Goal: Information Seeking & Learning: Find specific fact

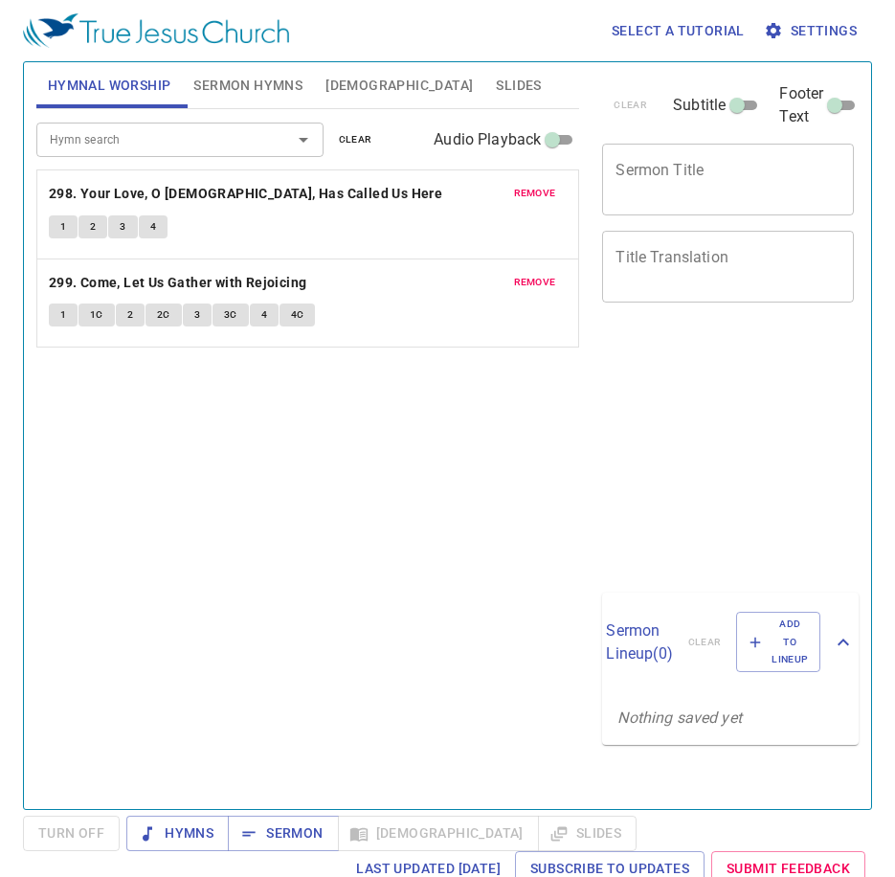
drag, startPoint x: 282, startPoint y: 466, endPoint x: 84, endPoint y: 493, distance: 200.0
click at [214, 475] on div "Hymn search Hymn search clear Audio Playback remove 298. Your Love, O [DEMOGRAP…" at bounding box center [308, 451] width 544 height 684
click at [525, 186] on span "remove" at bounding box center [535, 193] width 42 height 17
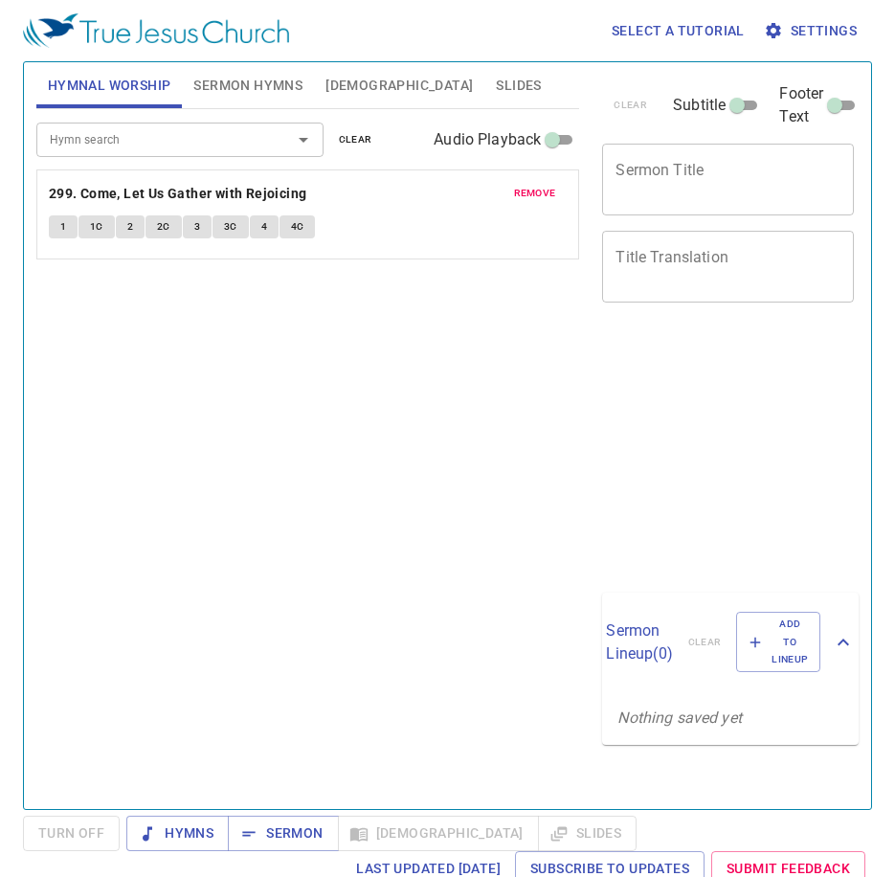
click at [535, 190] on span "remove" at bounding box center [535, 193] width 42 height 17
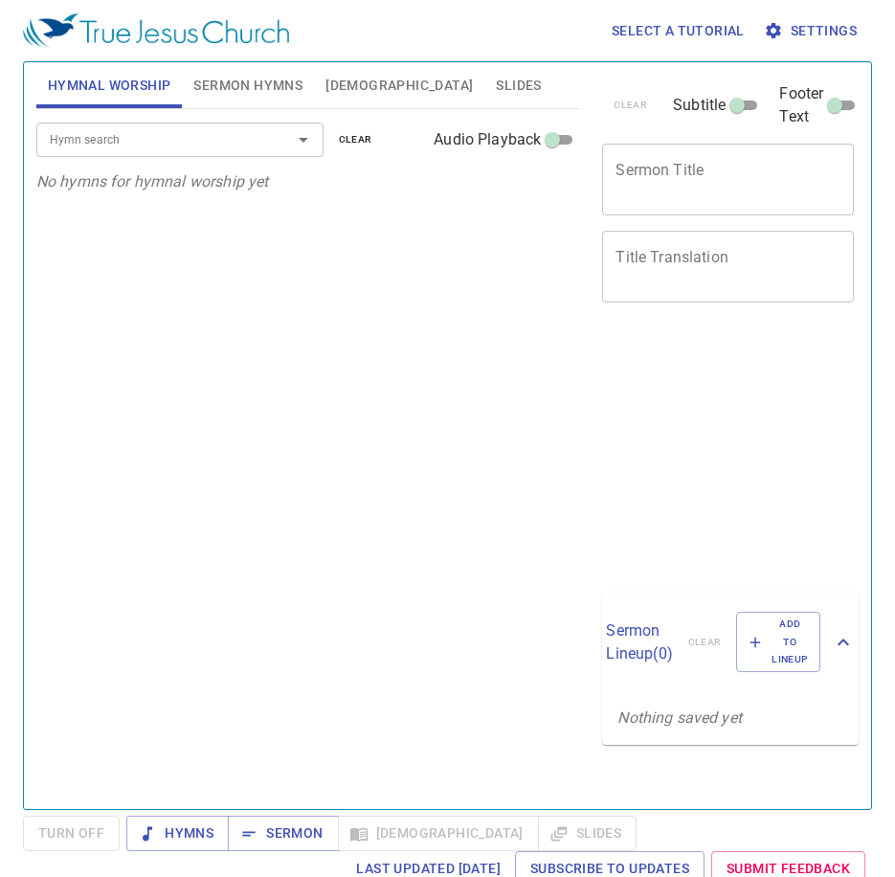
click at [170, 158] on div "Hymn search Hymn search clear Audio Playback" at bounding box center [308, 139] width 544 height 61
click at [176, 134] on input "Hymn search" at bounding box center [151, 139] width 219 height 22
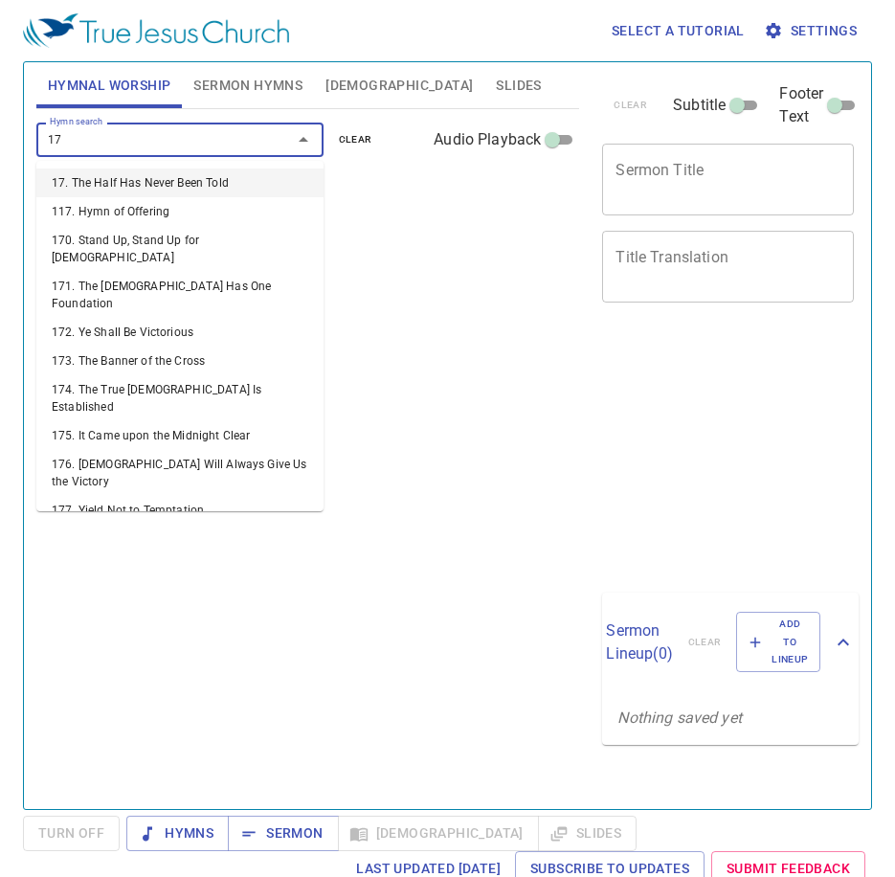
type input "179"
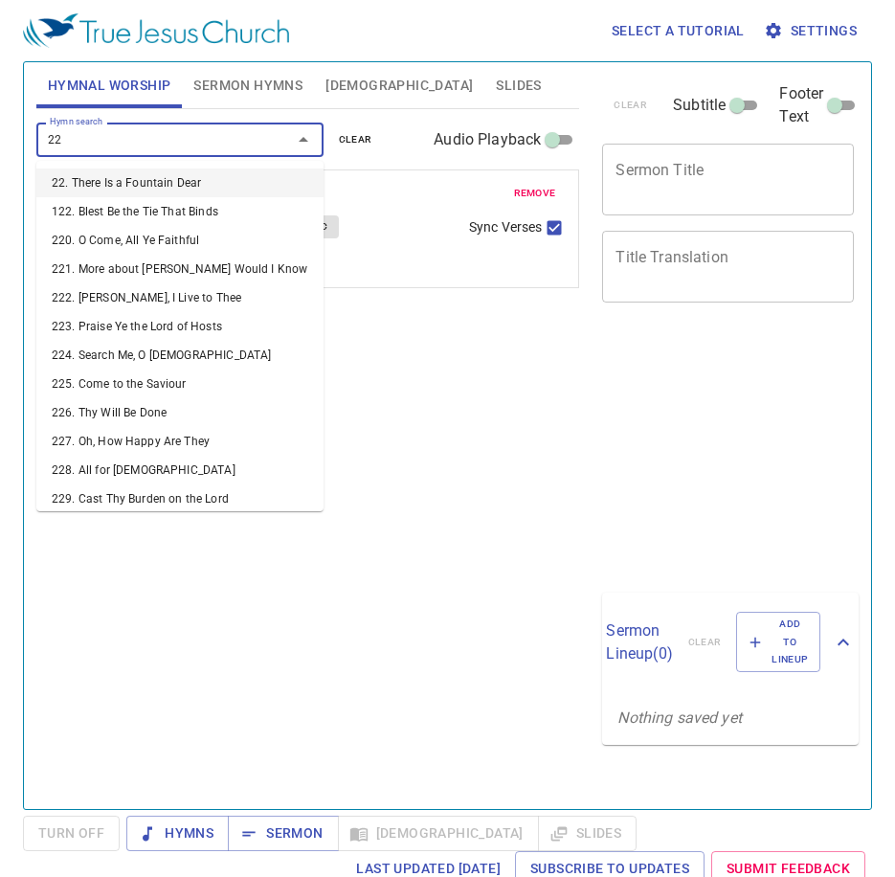
type input "225"
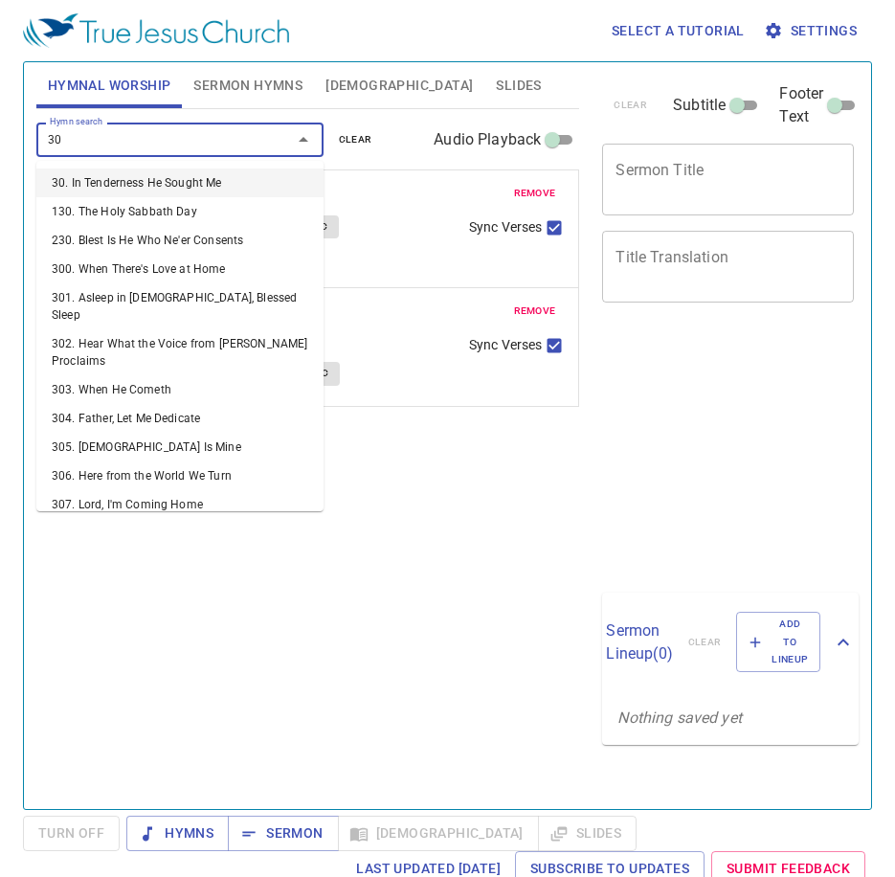
type input "307"
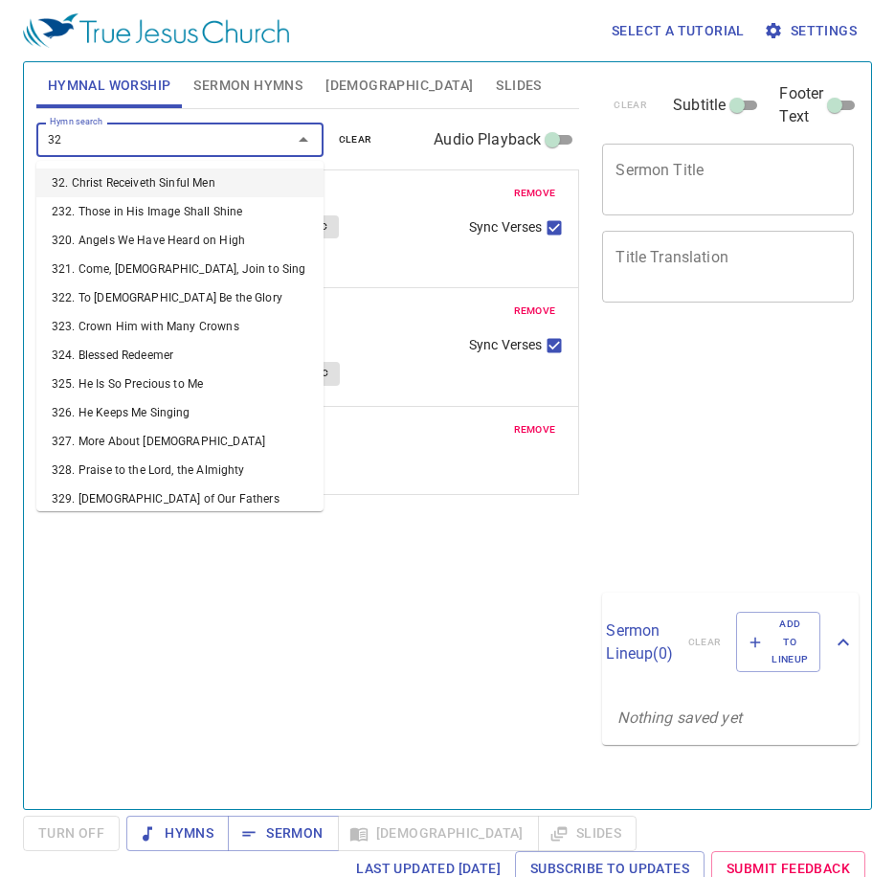
type input "320"
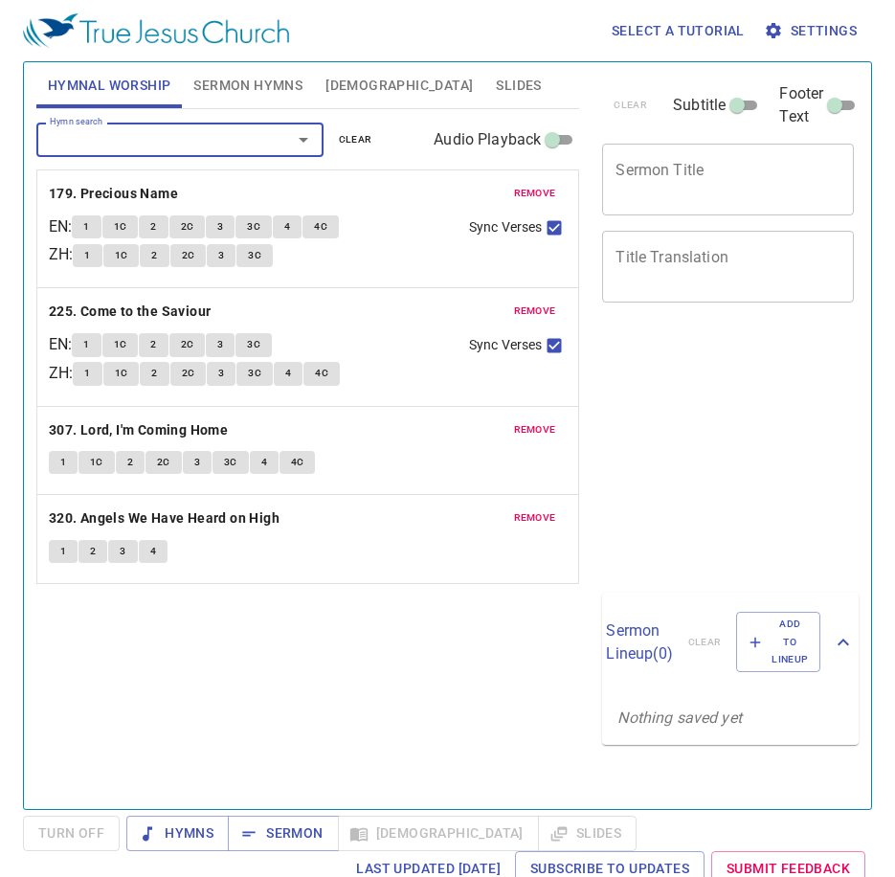
click at [235, 81] on span "Sermon Hymns" at bounding box center [247, 86] width 109 height 24
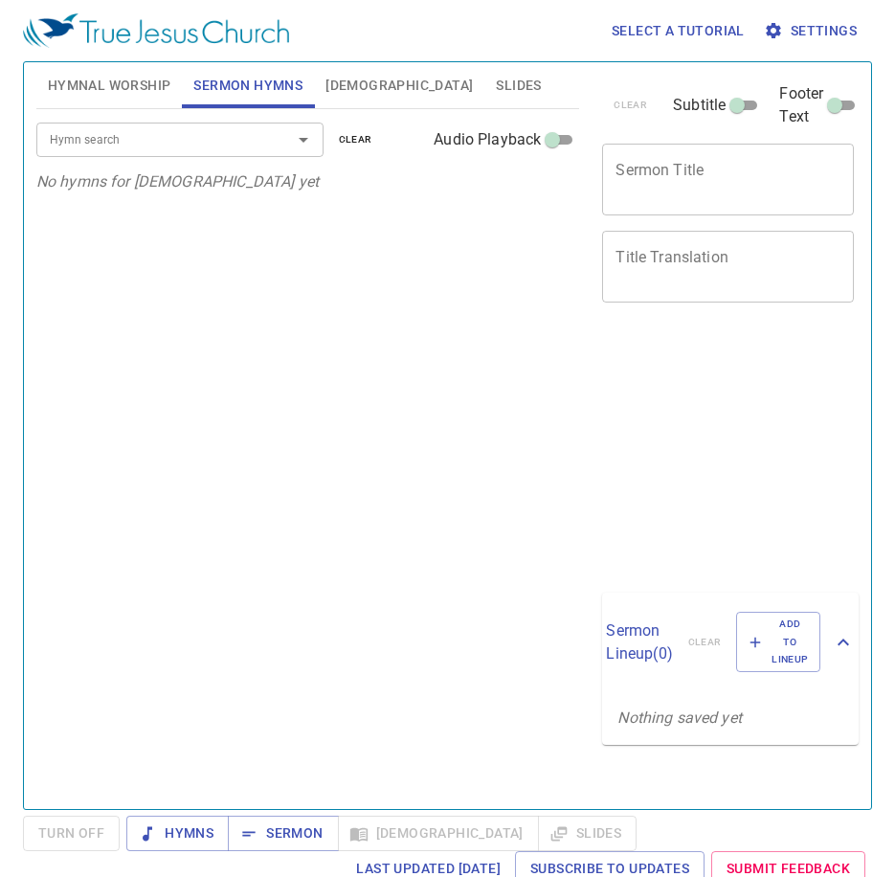
click at [268, 145] on div at bounding box center [290, 139] width 50 height 27
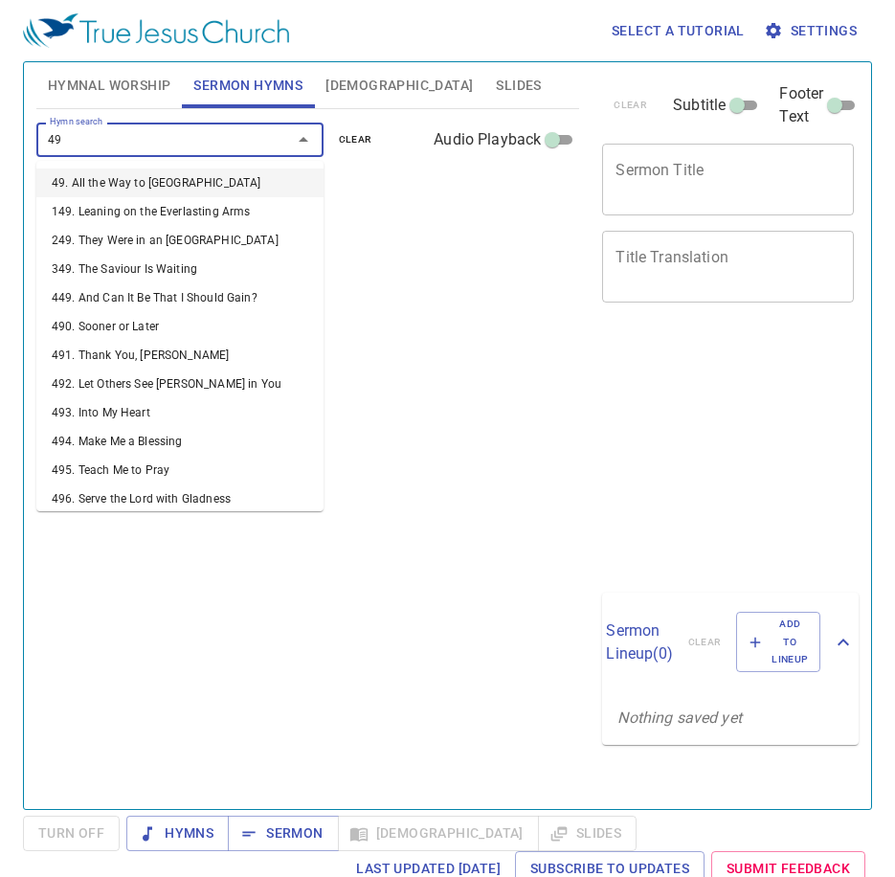
type input "497"
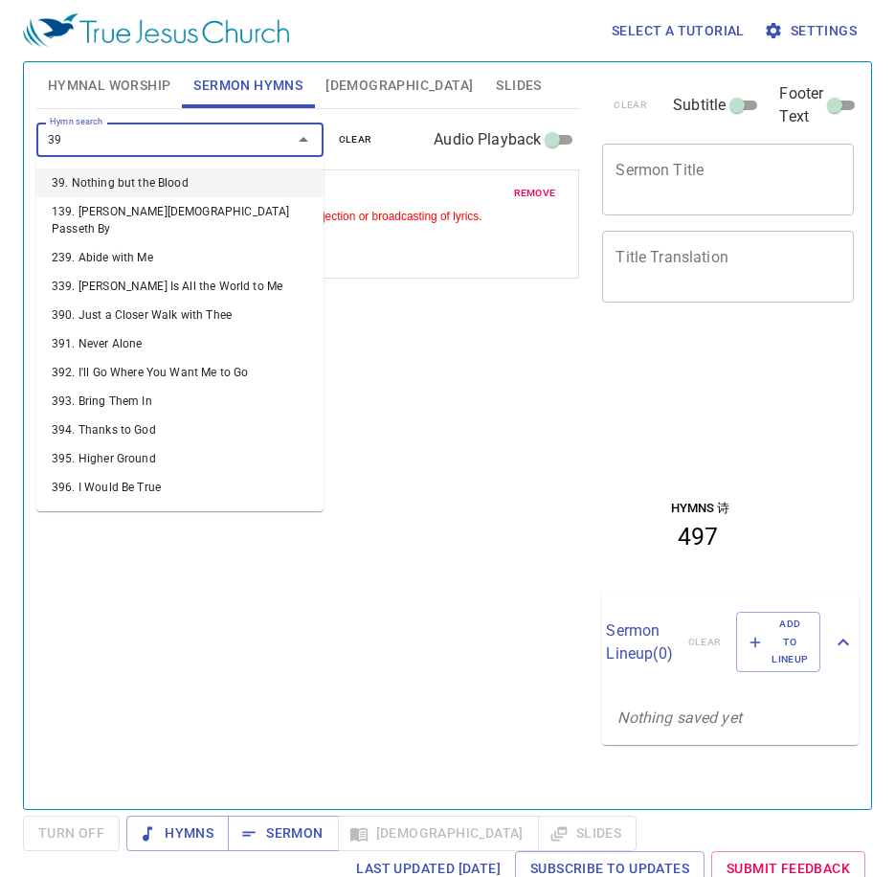
type input "392"
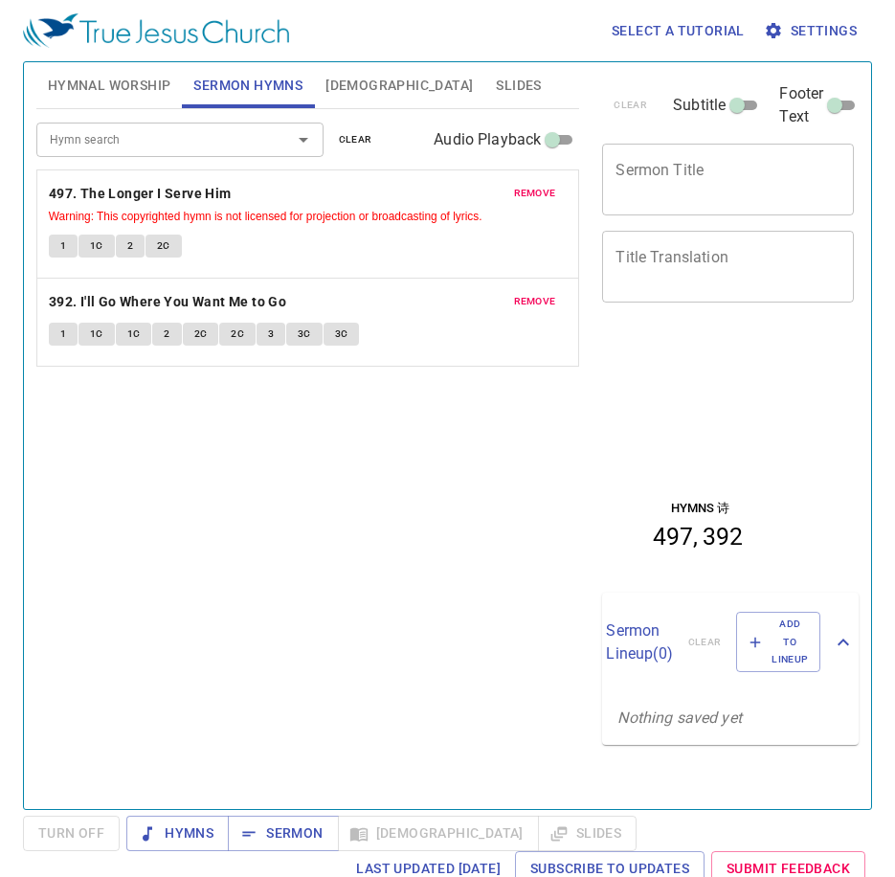
click at [250, 555] on div "Hymn search Hymn search clear Audio Playback remove 497. The Longer I Serve Him…" at bounding box center [308, 451] width 544 height 684
drag, startPoint x: 95, startPoint y: 79, endPoint x: 80, endPoint y: 135, distance: 58.3
click at [95, 79] on span "Hymnal Worship" at bounding box center [110, 86] width 124 height 24
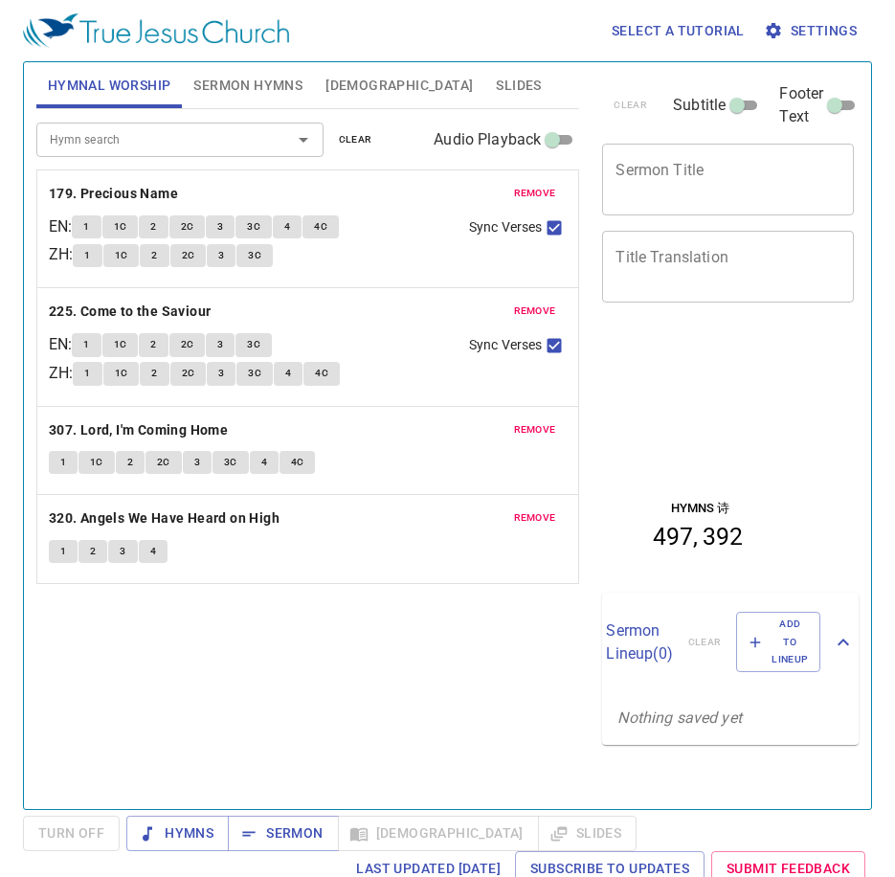
click at [89, 226] on span "1" at bounding box center [86, 226] width 6 height 17
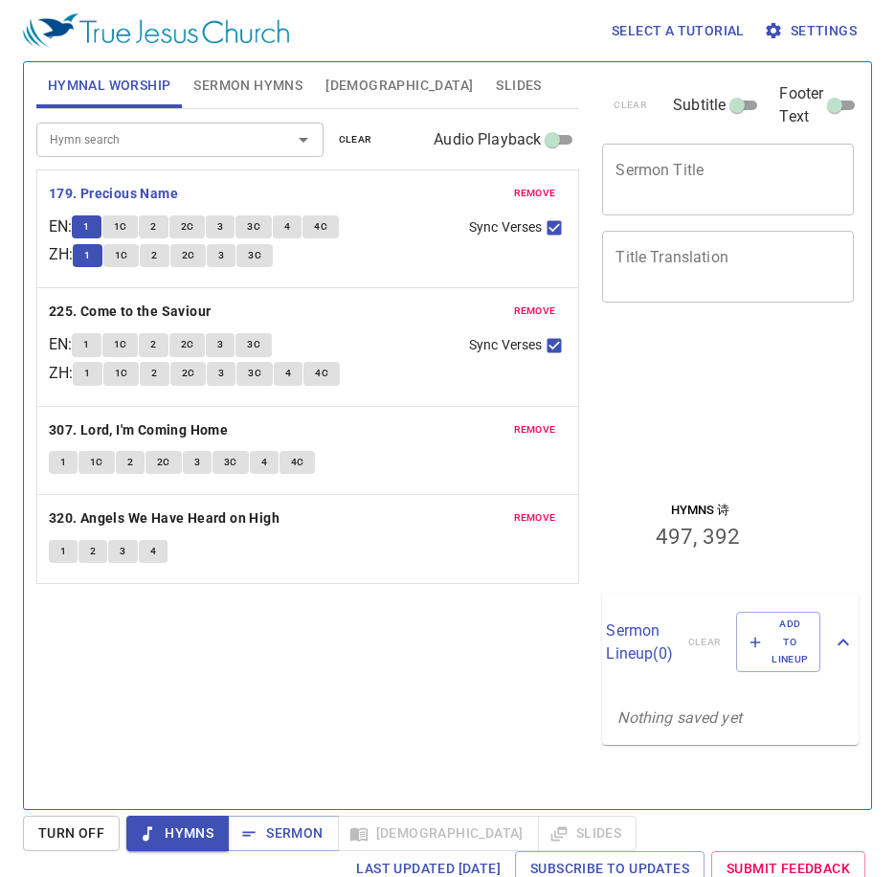
click at [127, 228] on span "1C" at bounding box center [120, 226] width 13 height 17
click at [158, 227] on button "2" at bounding box center [153, 226] width 29 height 23
click at [194, 223] on span "2C" at bounding box center [187, 226] width 13 height 17
click at [224, 254] on span "3" at bounding box center [221, 255] width 6 height 17
click at [260, 225] on span "3C" at bounding box center [253, 226] width 13 height 17
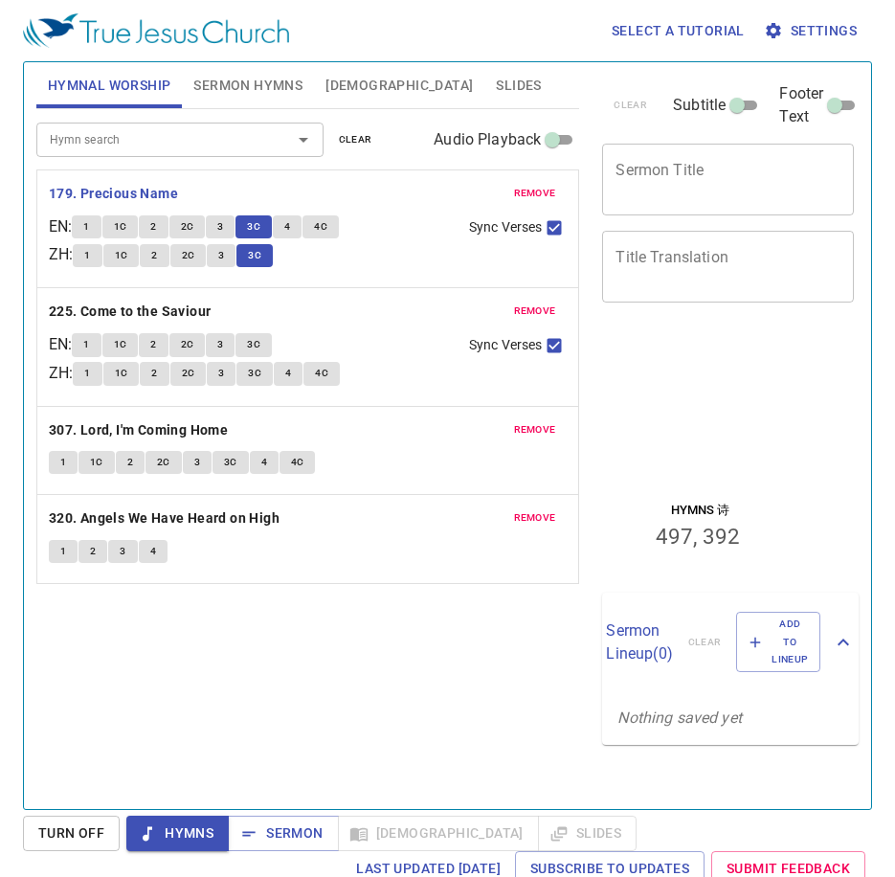
click at [342, 614] on div "Hymn search Hymn search clear Audio Playback remove 179. Precious Name EN : 1 1…" at bounding box center [308, 451] width 544 height 684
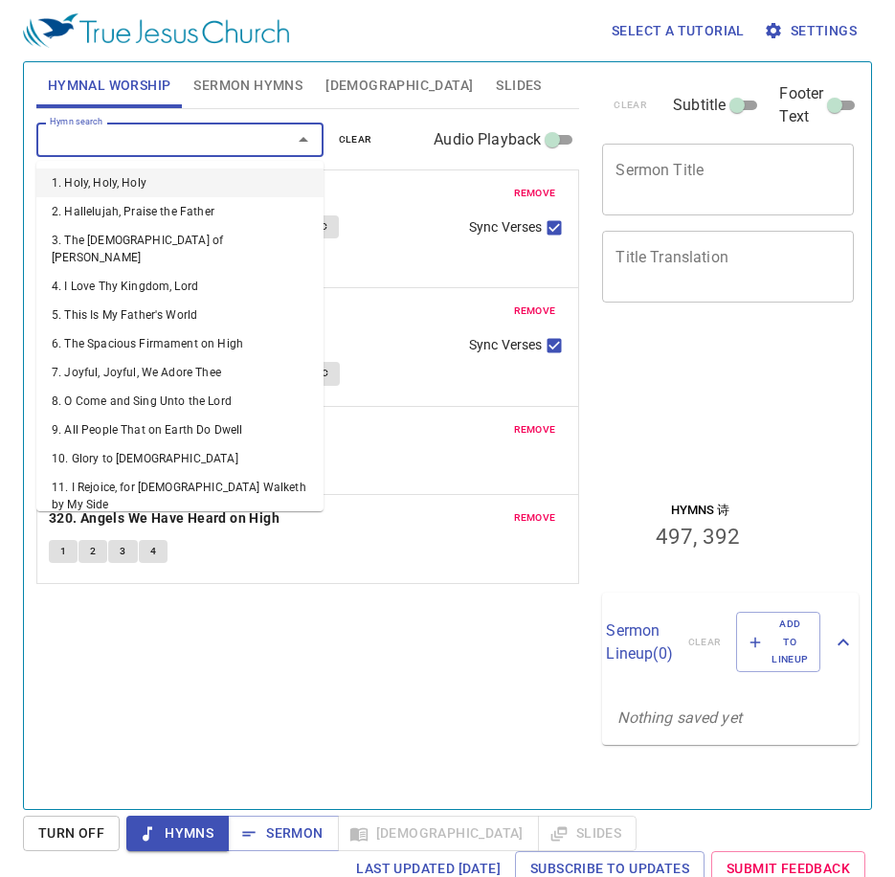
click at [110, 141] on input "Hymn search" at bounding box center [151, 139] width 219 height 22
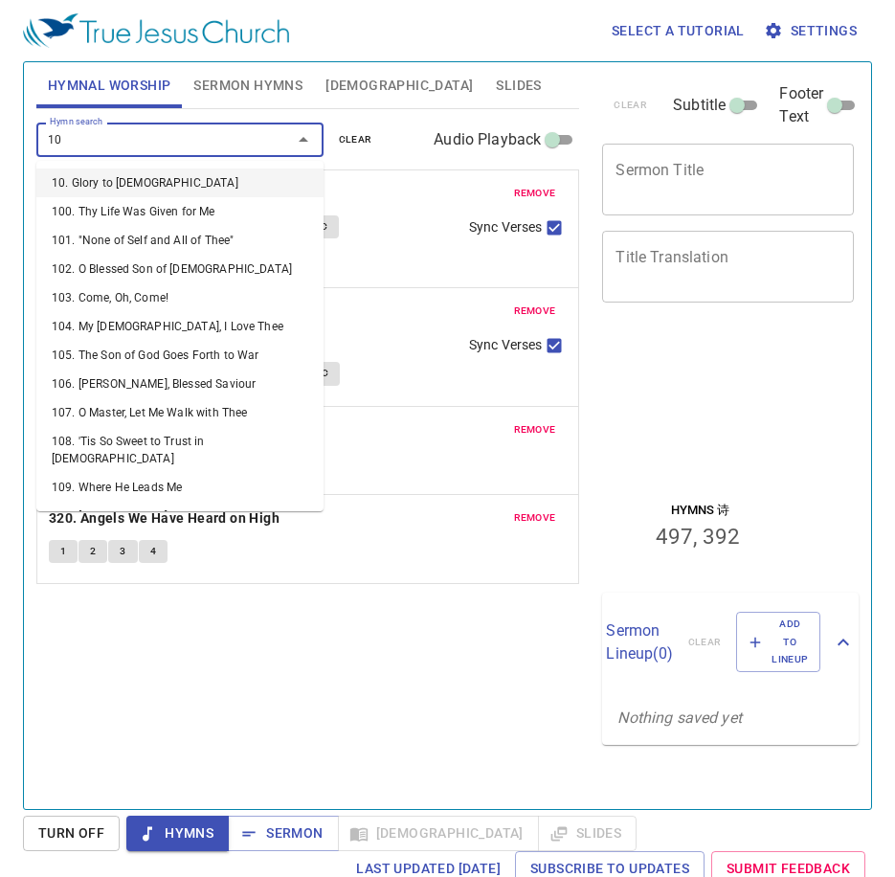
type input "106"
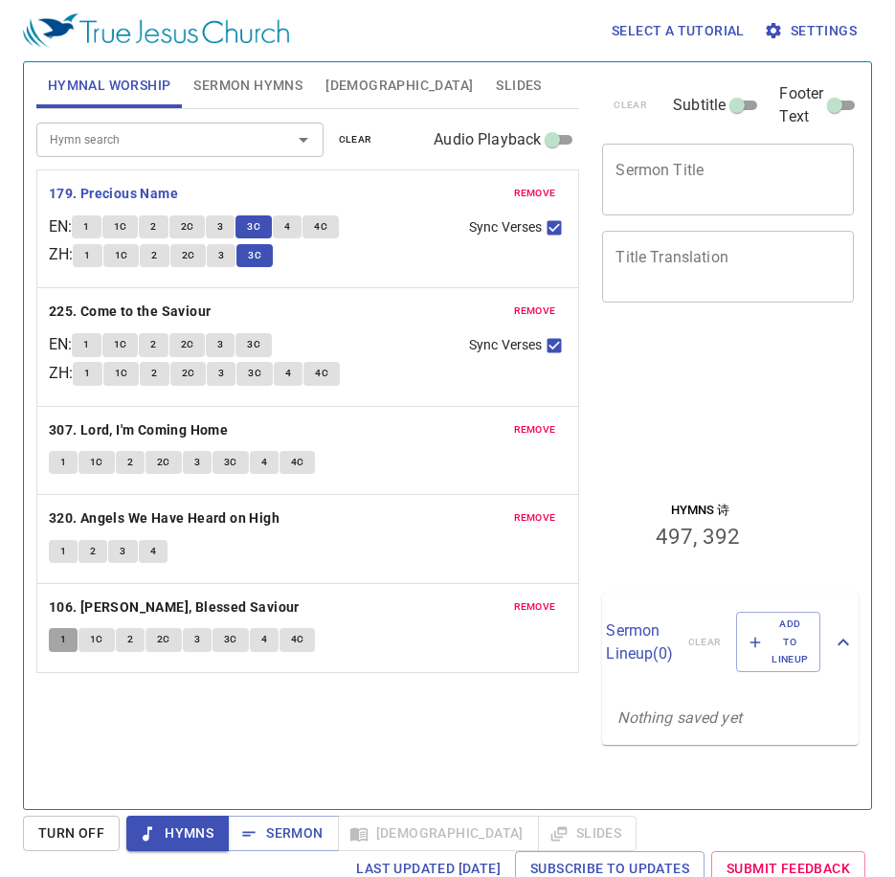
click at [56, 643] on button "1" at bounding box center [63, 639] width 29 height 23
click at [205, 722] on div "Hymn search Hymn search clear Audio Playback remove 179. Precious Name EN : 1 1…" at bounding box center [308, 451] width 544 height 684
click at [248, 565] on div "1 2 3 4" at bounding box center [308, 554] width 519 height 28
click at [92, 646] on span "1C" at bounding box center [96, 639] width 13 height 17
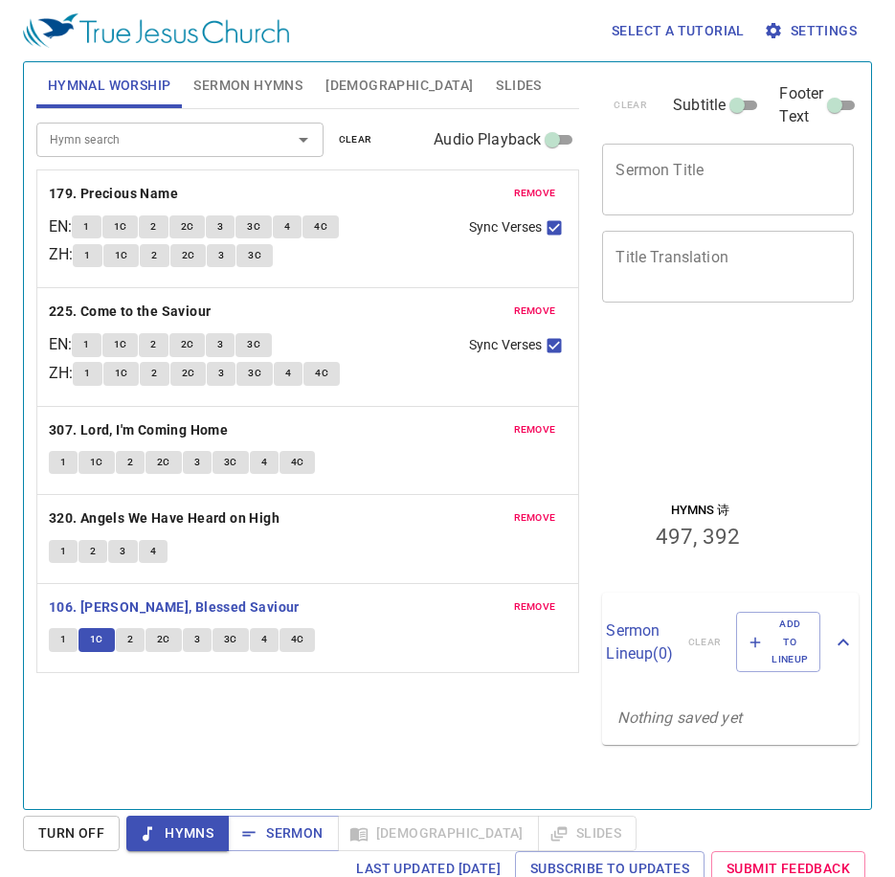
click at [128, 634] on span "2" at bounding box center [130, 639] width 6 height 17
click at [162, 640] on span "2C" at bounding box center [163, 639] width 13 height 17
click at [300, 726] on div "Hymn search Hymn search clear Audio Playback remove 179. Precious Name EN : 1 1…" at bounding box center [308, 451] width 544 height 684
click at [201, 641] on button "3" at bounding box center [197, 639] width 29 height 23
drag, startPoint x: 330, startPoint y: 724, endPoint x: 284, endPoint y: 706, distance: 49.4
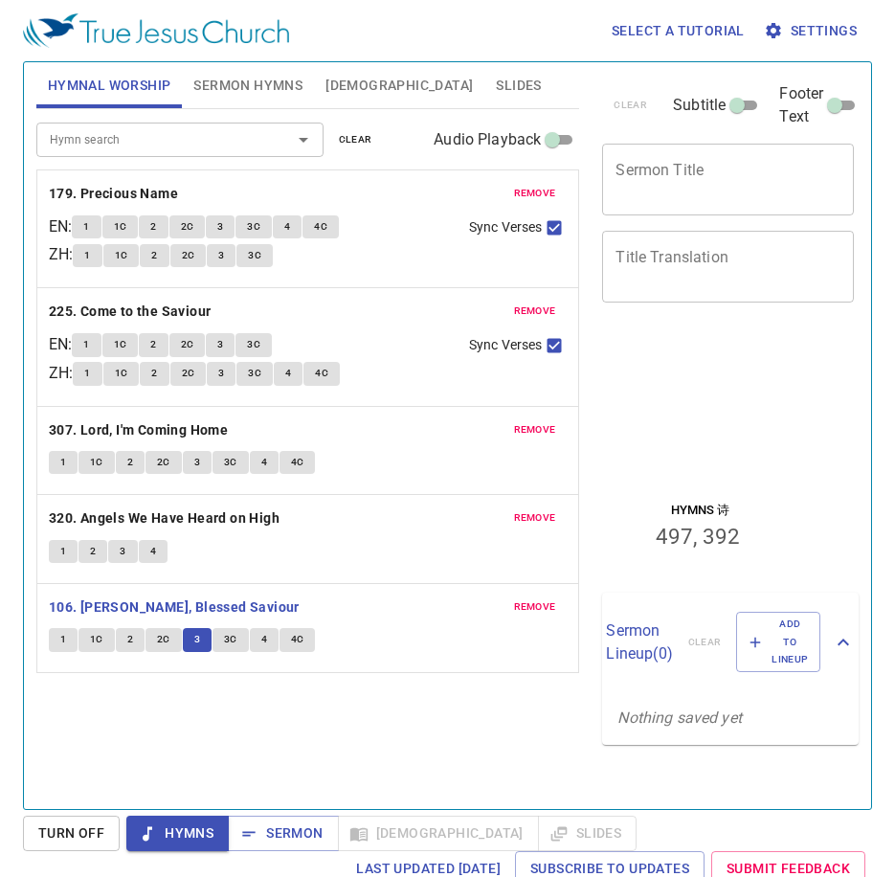
click at [325, 721] on div "Hymn search Hymn search clear Audio Playback remove 179. Precious Name EN : 1 1…" at bounding box center [308, 451] width 544 height 684
click at [236, 637] on span "3C" at bounding box center [230, 639] width 13 height 17
click at [261, 648] on span "4" at bounding box center [264, 639] width 6 height 17
click at [259, 78] on span "Sermon Hymns" at bounding box center [247, 86] width 109 height 24
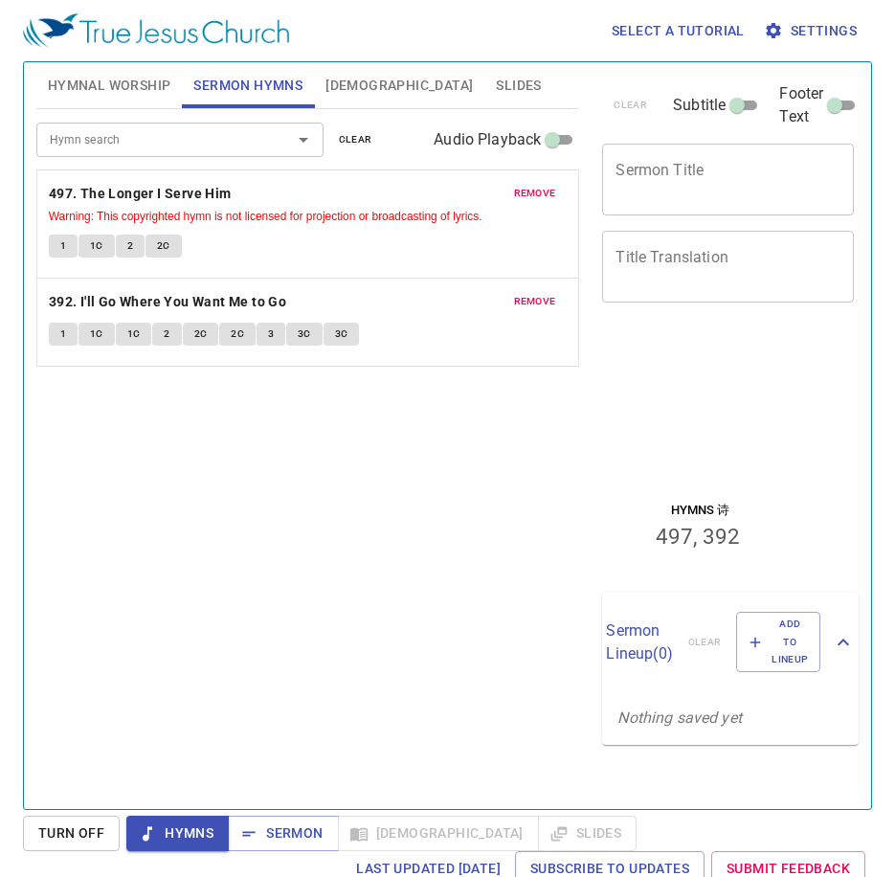
click at [145, 79] on span "Hymnal Worship" at bounding box center [110, 86] width 124 height 24
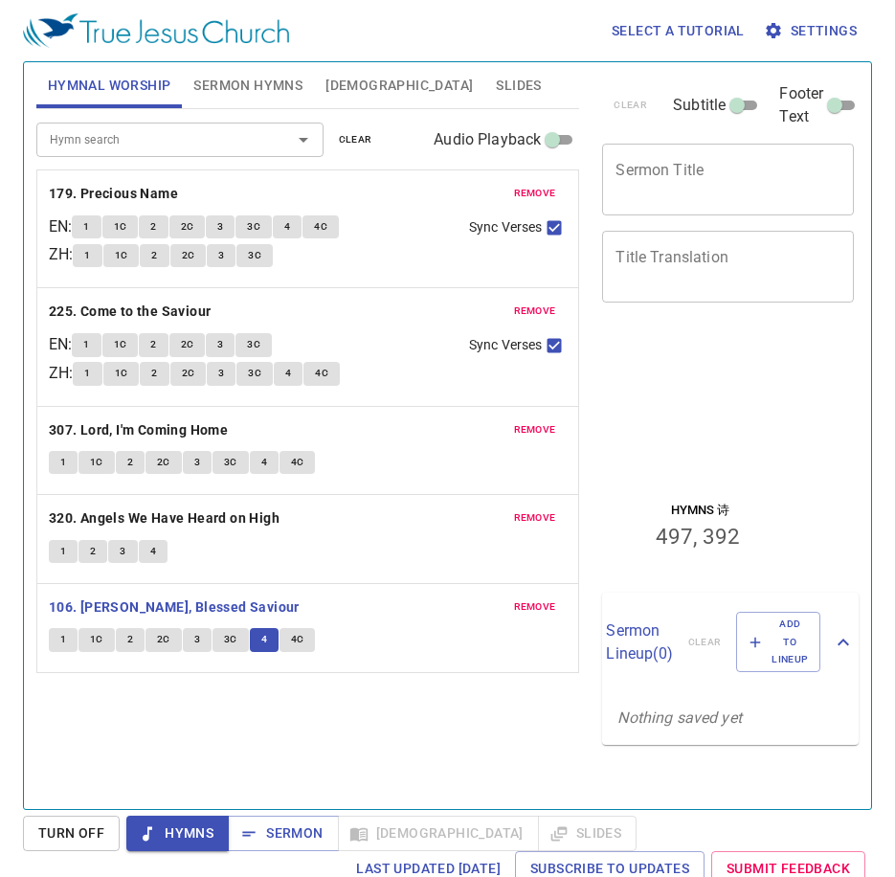
click at [302, 640] on span "4C" at bounding box center [297, 639] width 13 height 17
drag, startPoint x: 260, startPoint y: 83, endPoint x: 255, endPoint y: 95, distance: 12.8
click at [259, 83] on span "Sermon Hymns" at bounding box center [247, 86] width 109 height 24
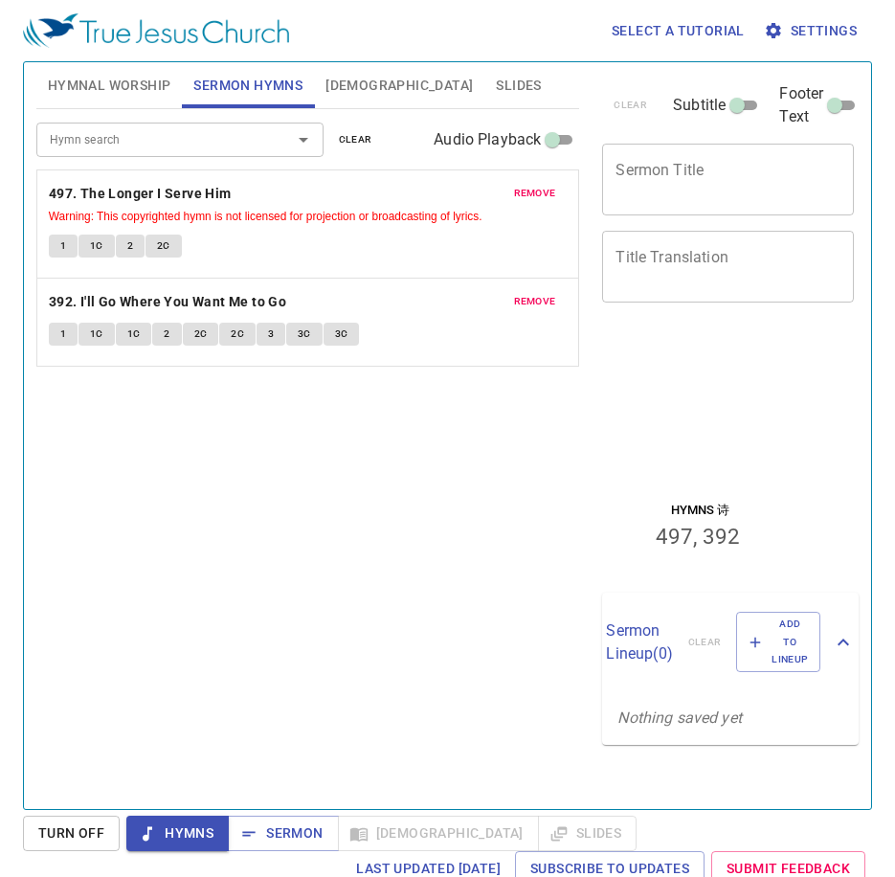
click at [120, 91] on span "Hymnal Worship" at bounding box center [110, 86] width 124 height 24
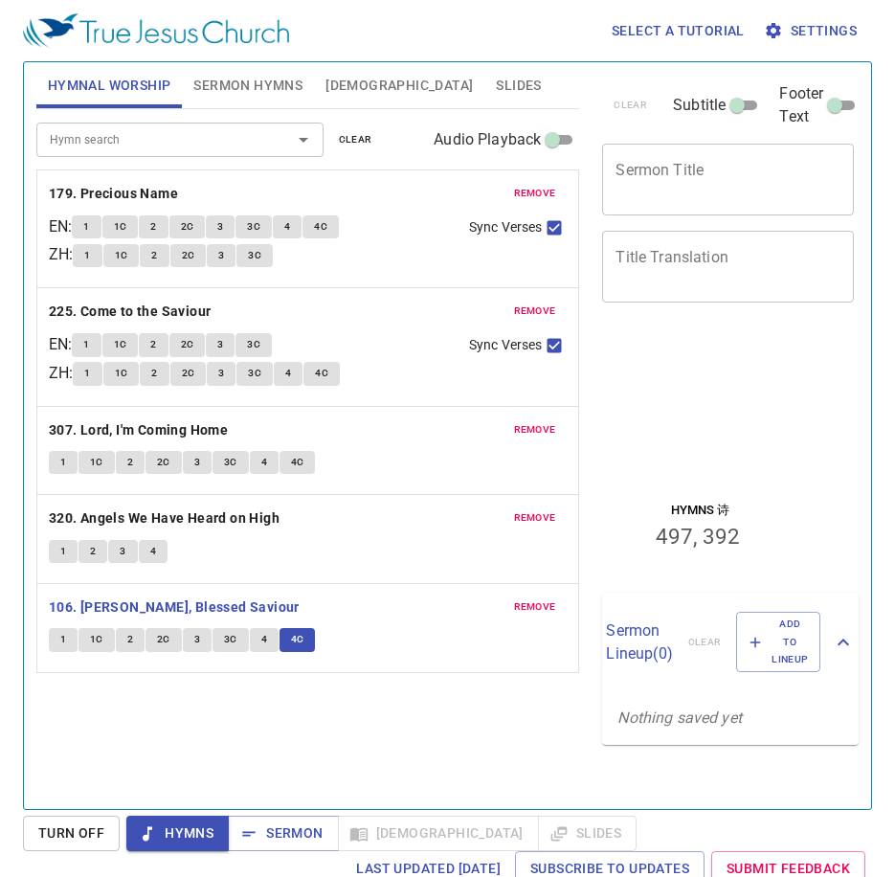
click at [197, 139] on input "Hymn search" at bounding box center [151, 139] width 219 height 22
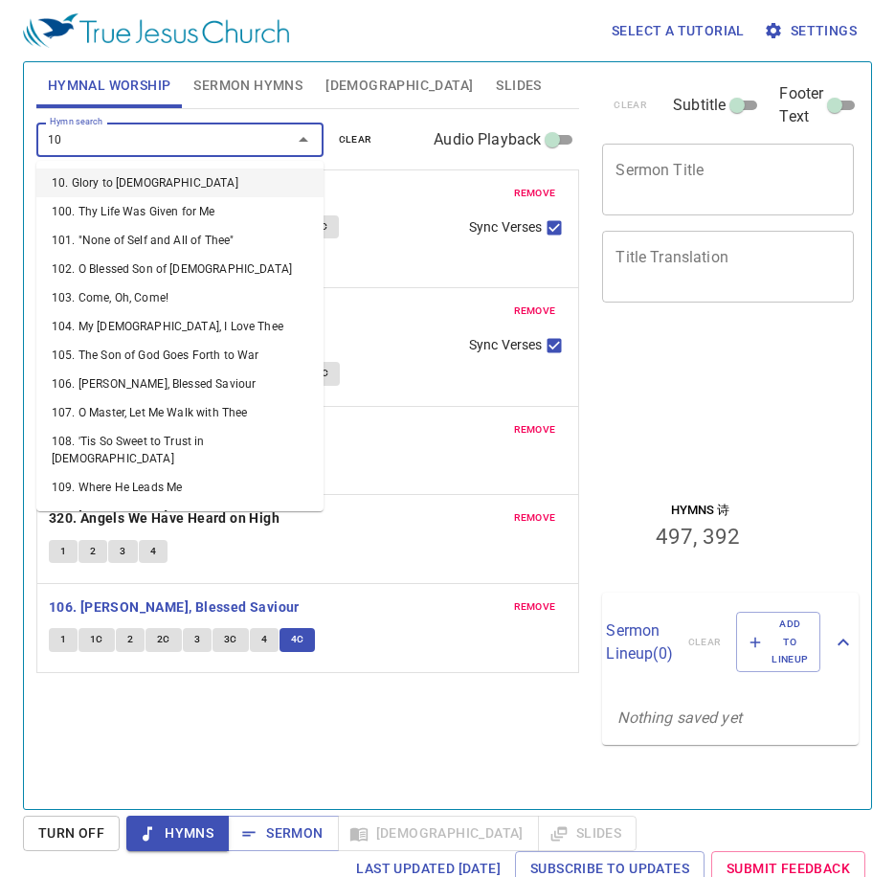
type input "107"
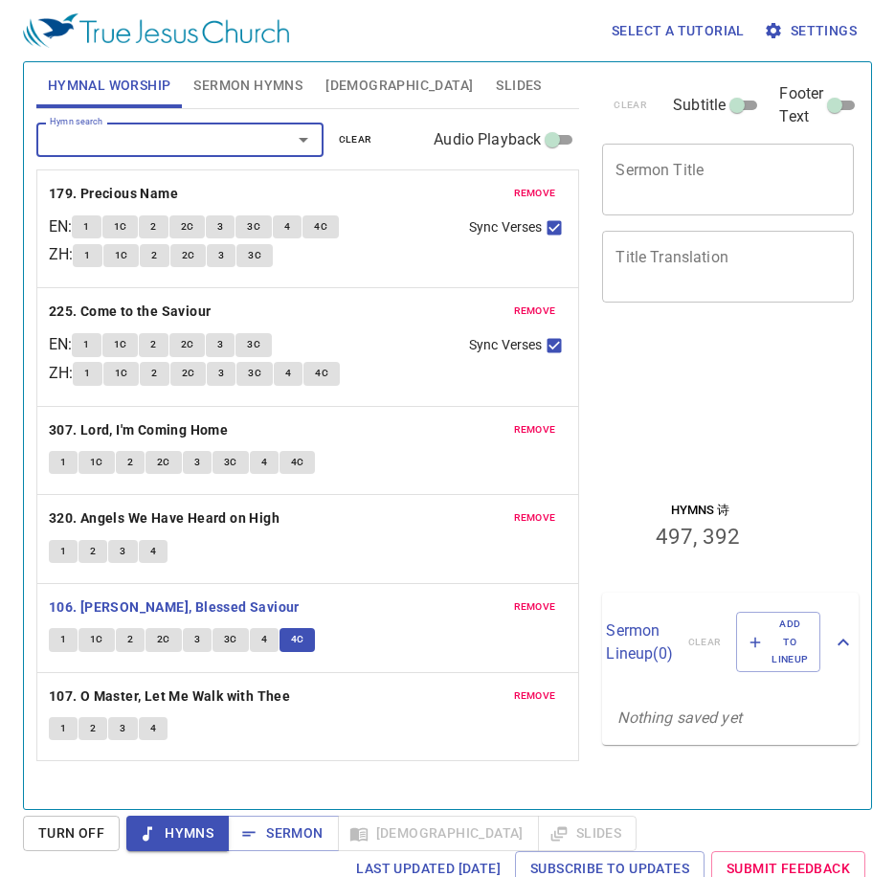
click at [58, 733] on button "1" at bounding box center [63, 728] width 29 height 23
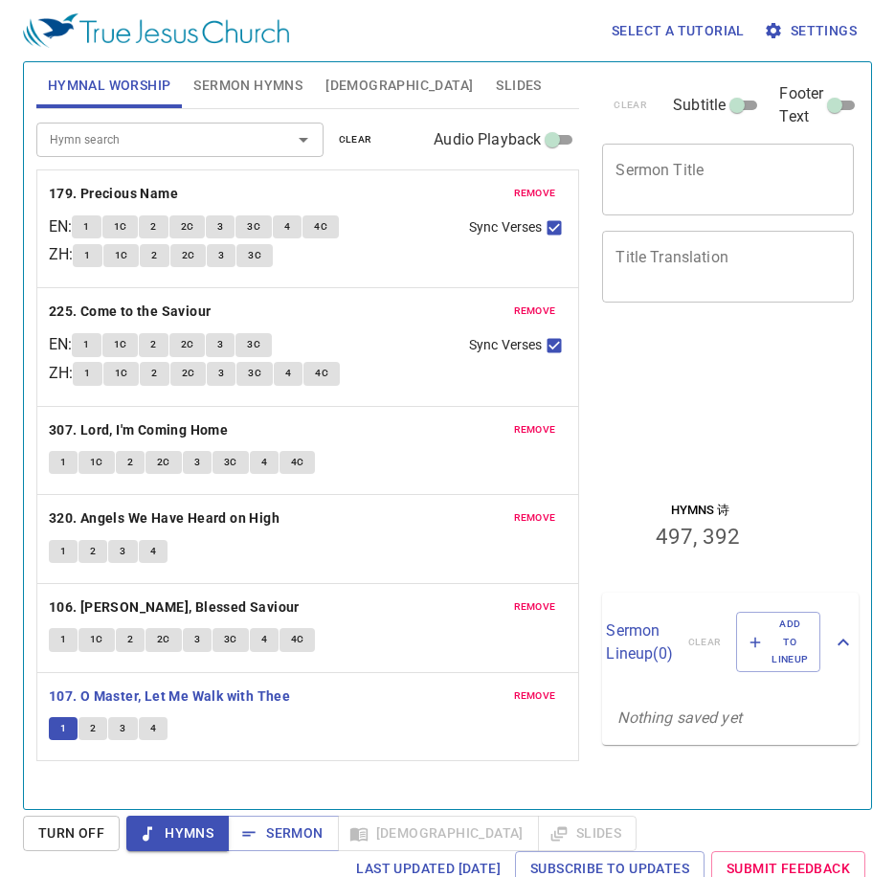
click at [92, 723] on span "2" at bounding box center [93, 728] width 6 height 17
click at [120, 733] on span "3" at bounding box center [123, 728] width 6 height 17
drag, startPoint x: 176, startPoint y: 784, endPoint x: 169, endPoint y: 767, distance: 18.9
click at [171, 775] on div "Hymn search Hymn search clear Audio Playback remove 179. Precious Name EN : 1 1…" at bounding box center [308, 451] width 544 height 684
click at [151, 729] on span "4" at bounding box center [153, 728] width 6 height 17
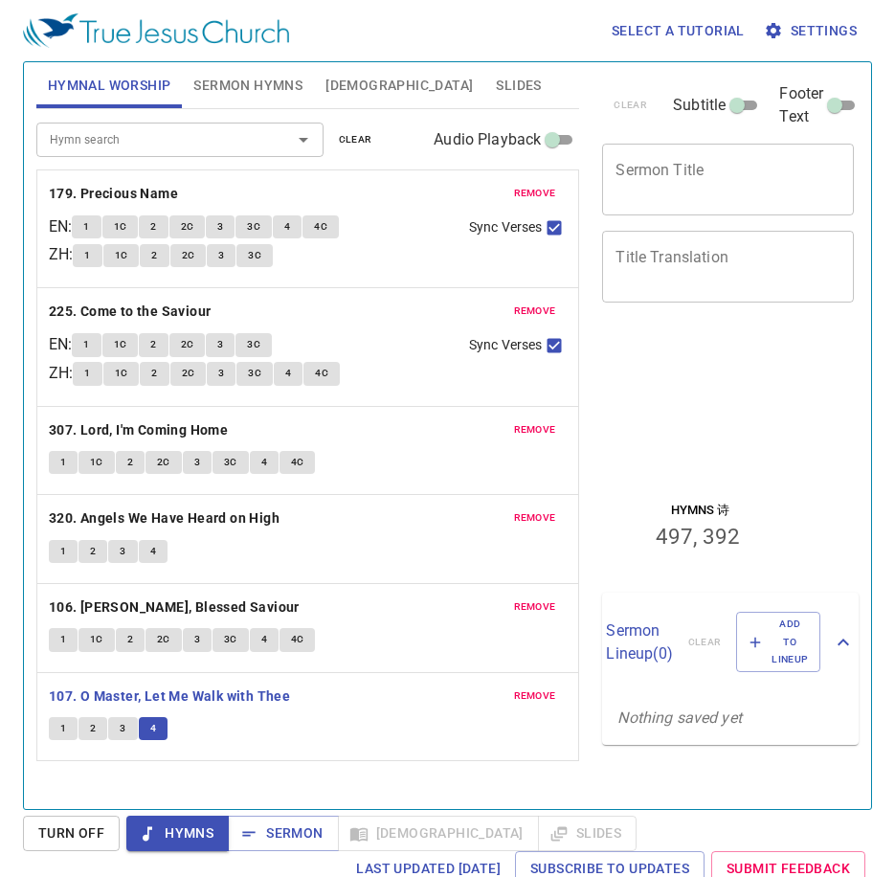
click at [147, 131] on input "Hymn search" at bounding box center [151, 139] width 219 height 22
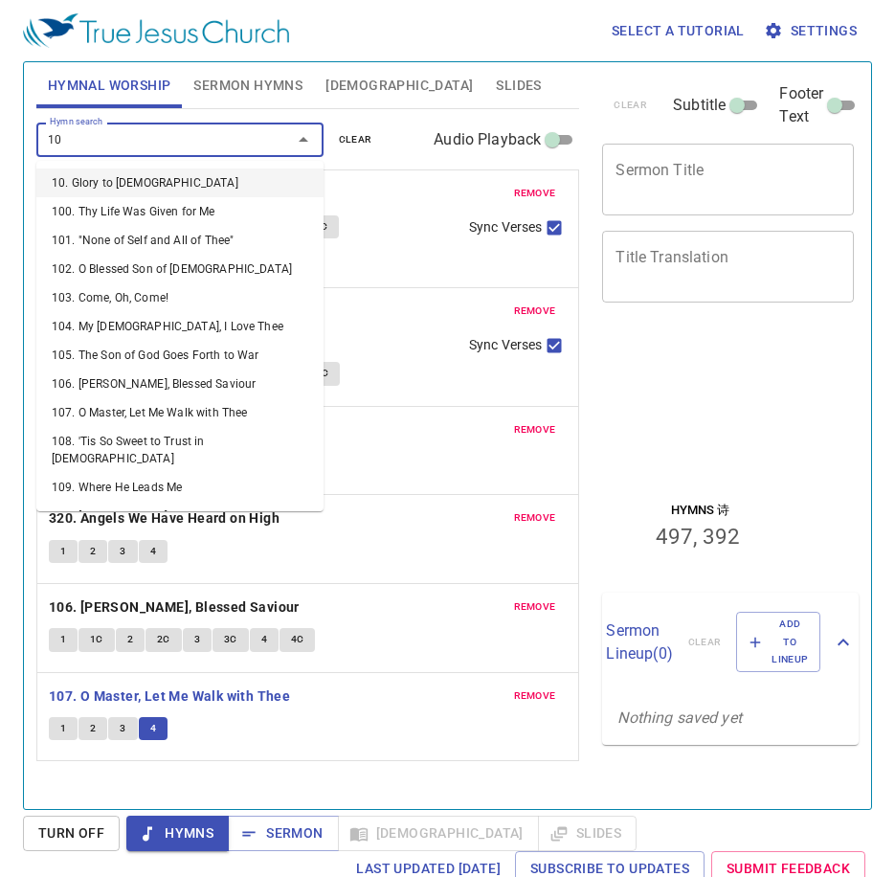
type input "108"
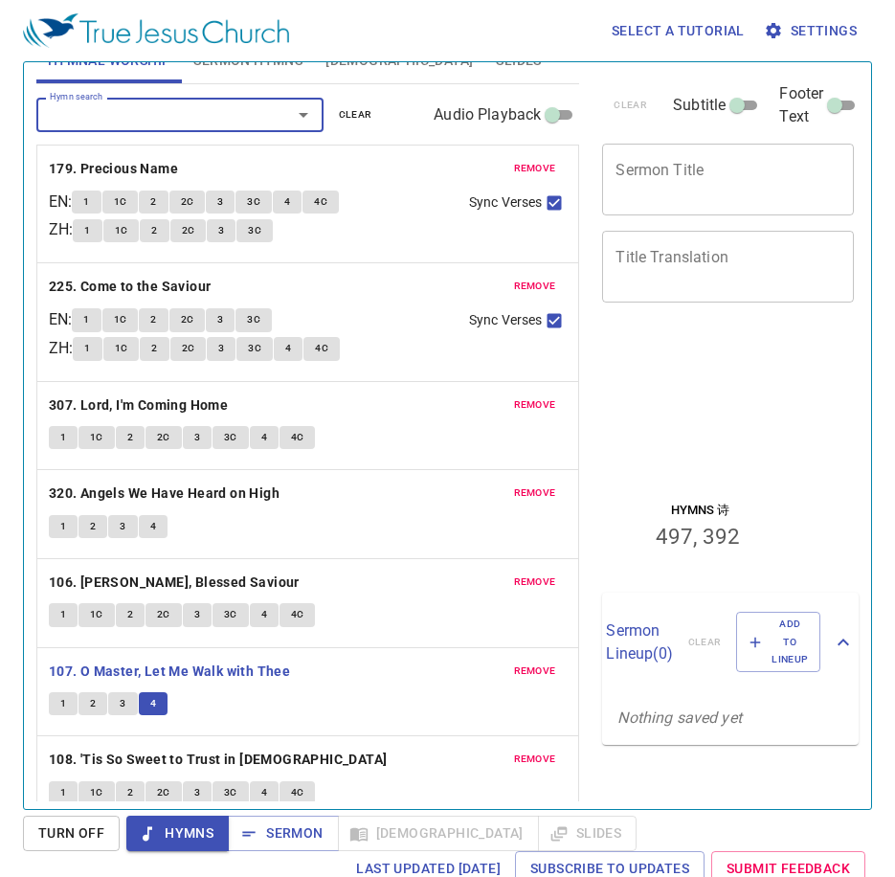
scroll to position [49, 0]
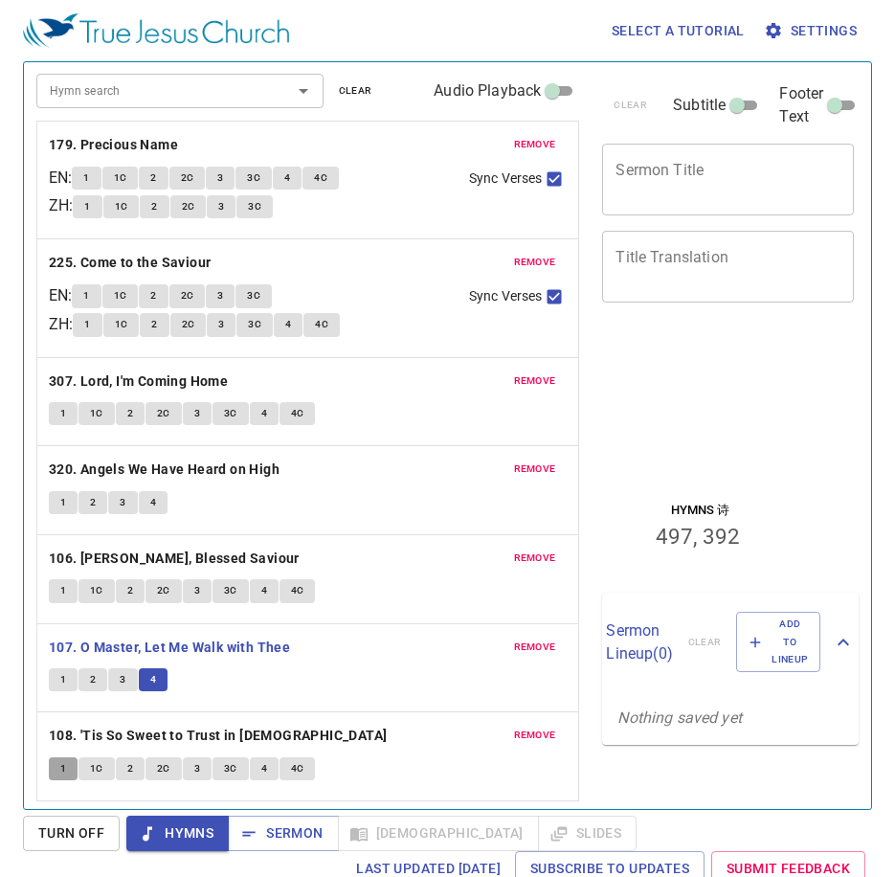
click at [66, 767] on span "1" at bounding box center [63, 768] width 6 height 17
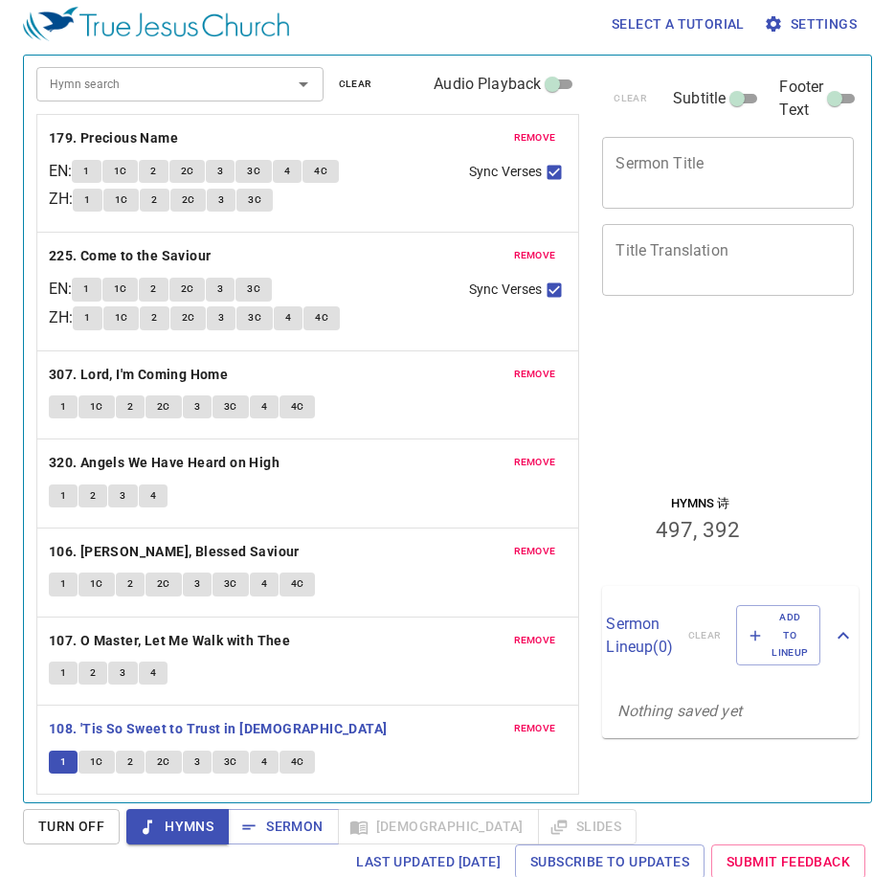
scroll to position [9, 0]
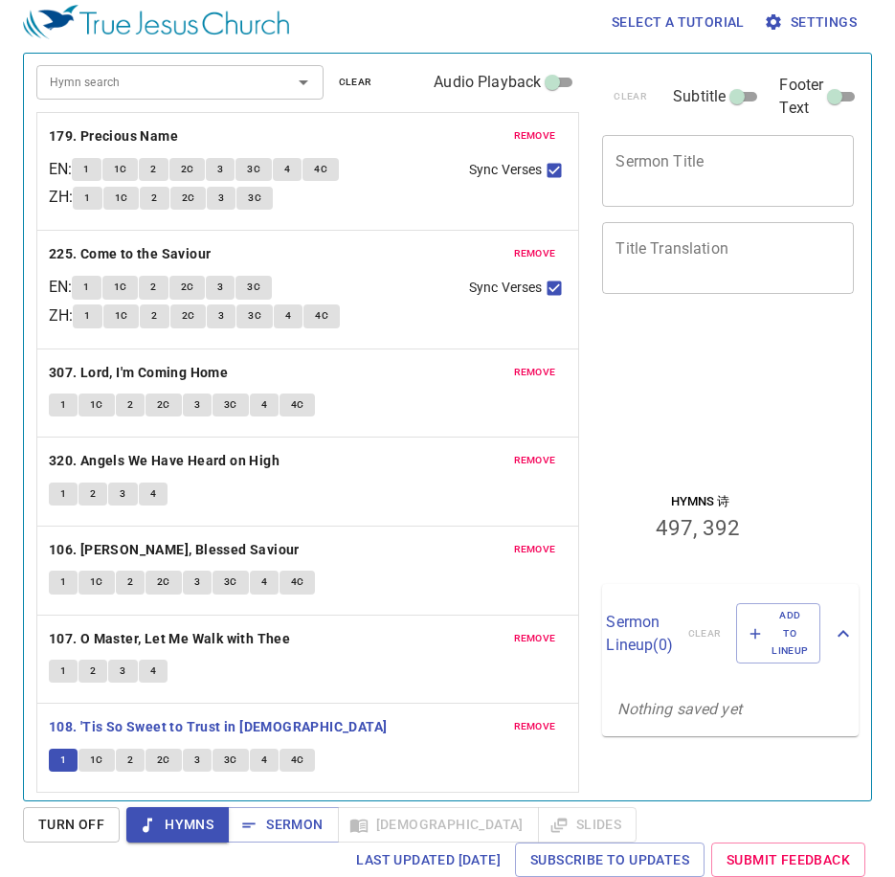
click at [405, 690] on div "remove 107. O Master, Let Me Walk with Thee 1 2 3 4" at bounding box center [308, 660] width 542 height 88
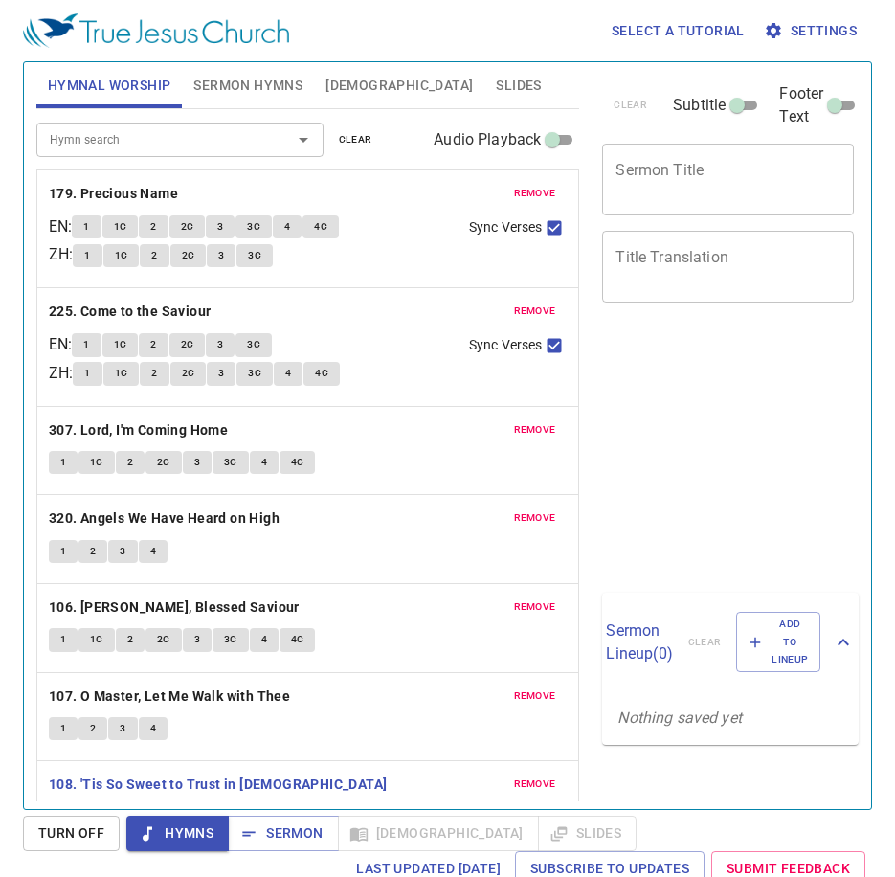
scroll to position [9, 0]
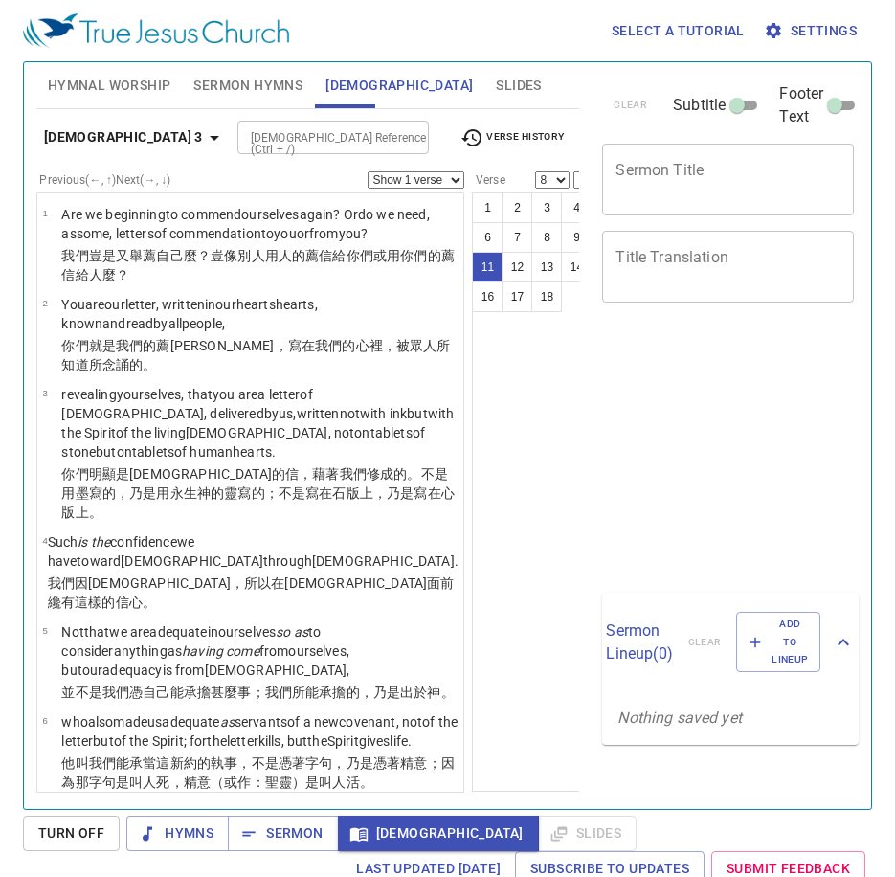
select select "8"
select select "11"
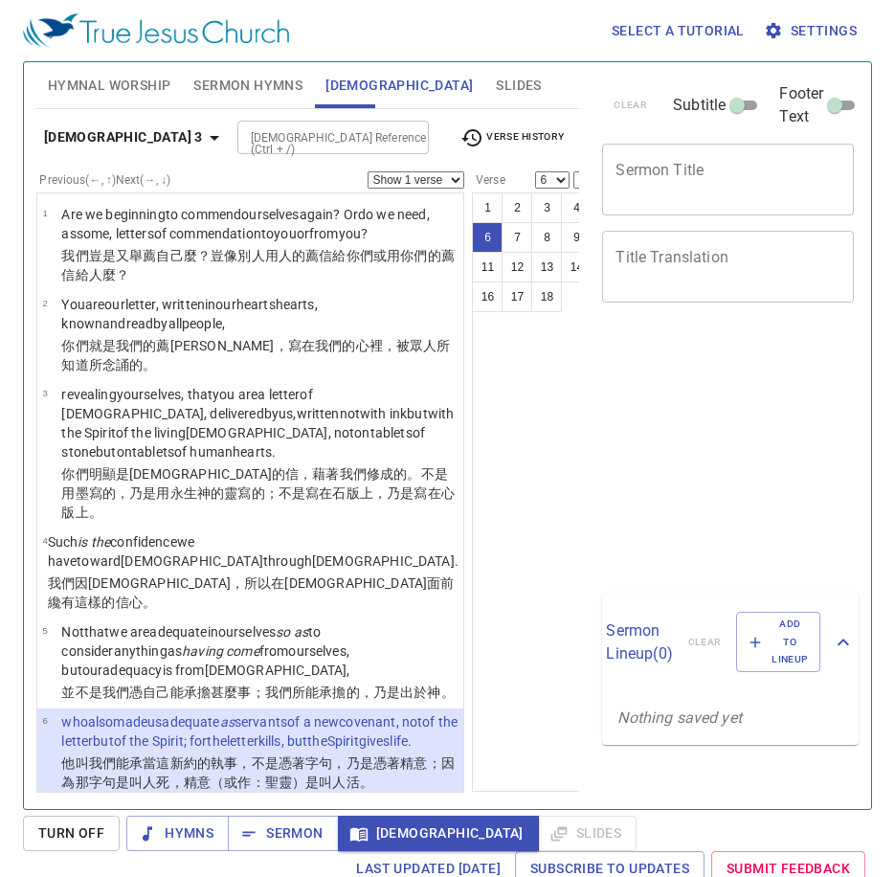
select select "6"
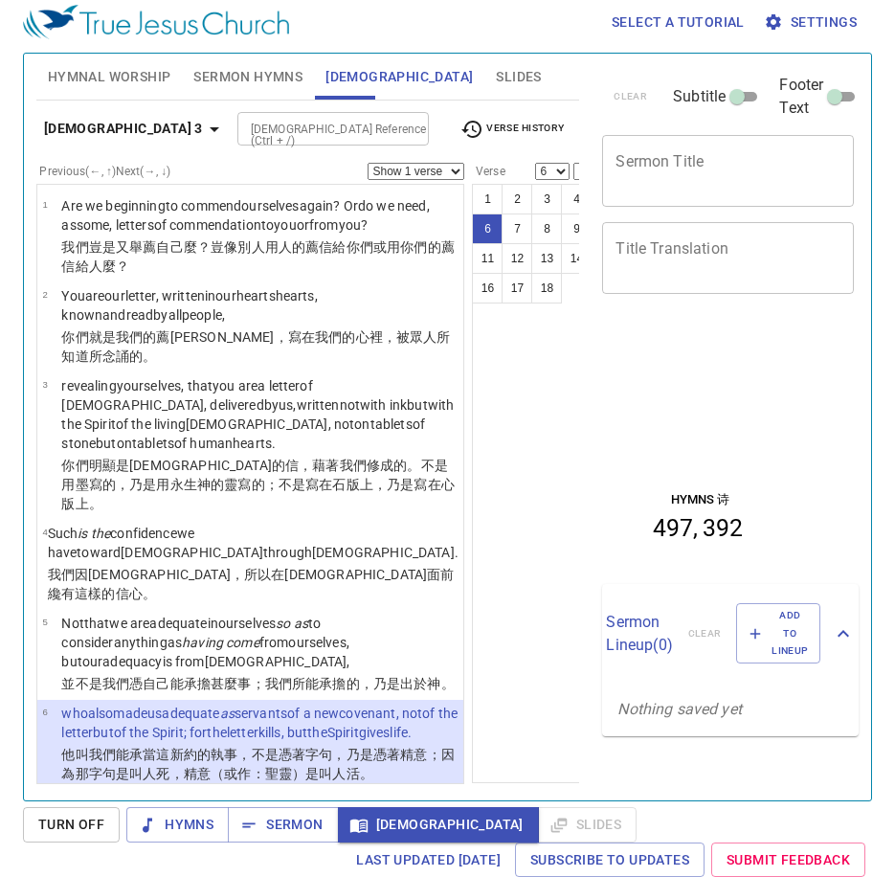
scroll to position [181, 0]
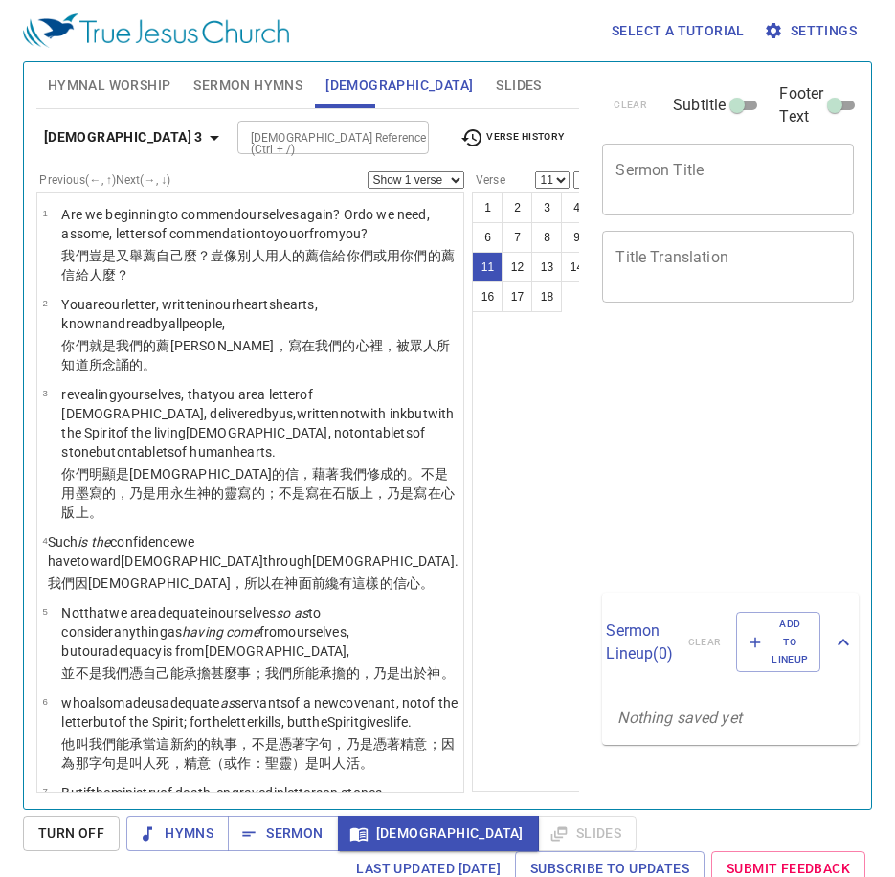
select select "11"
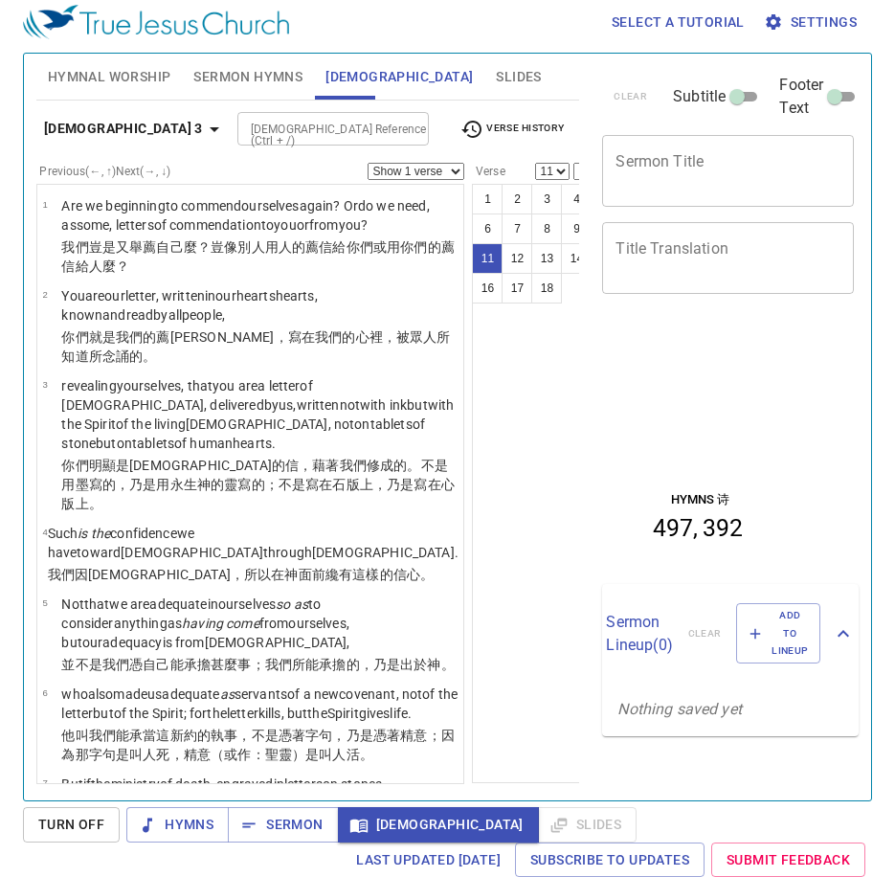
scroll to position [809, 0]
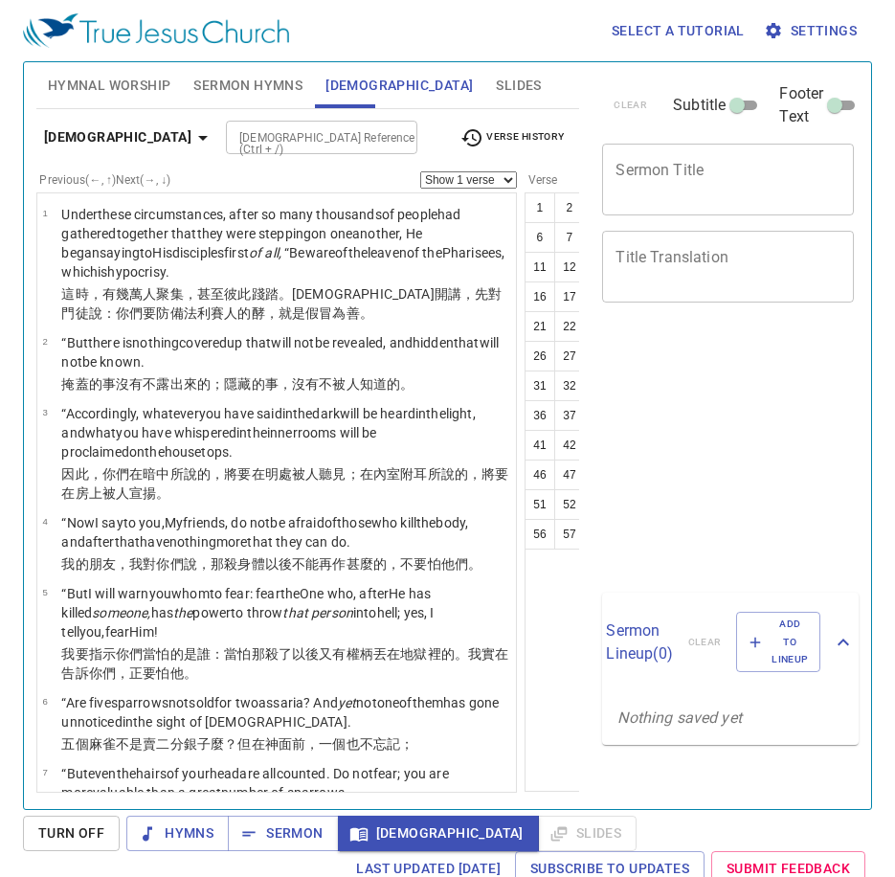
select select "42"
select select "44"
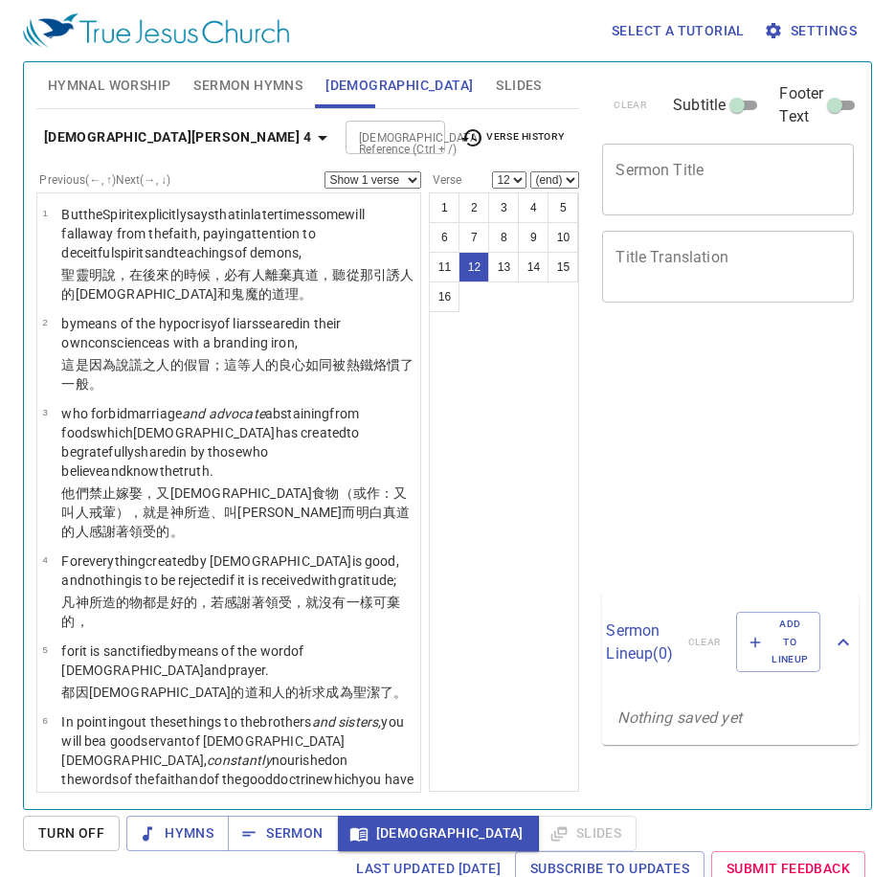
select select "12"
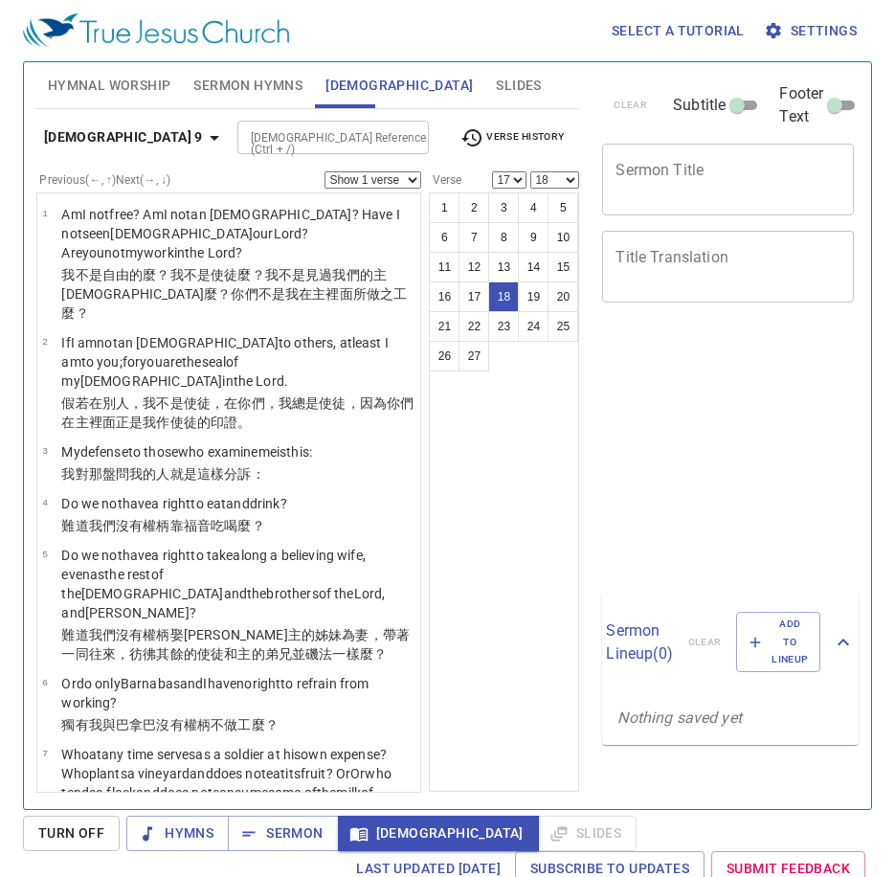
select select "17"
select select "18"
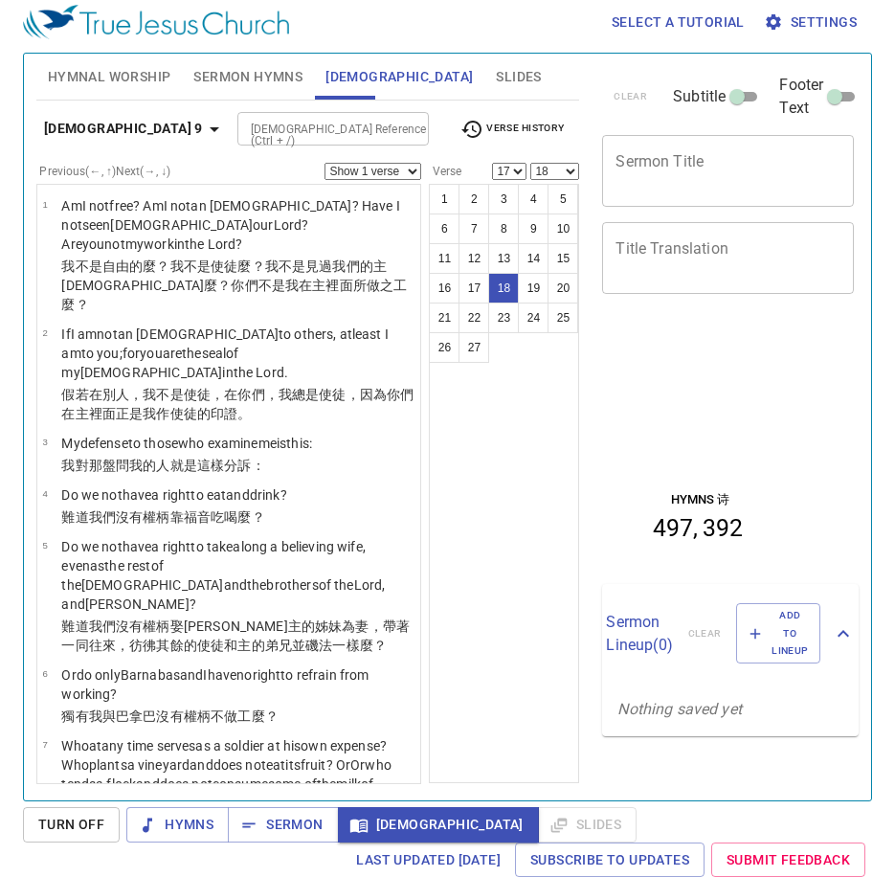
scroll to position [1433, 0]
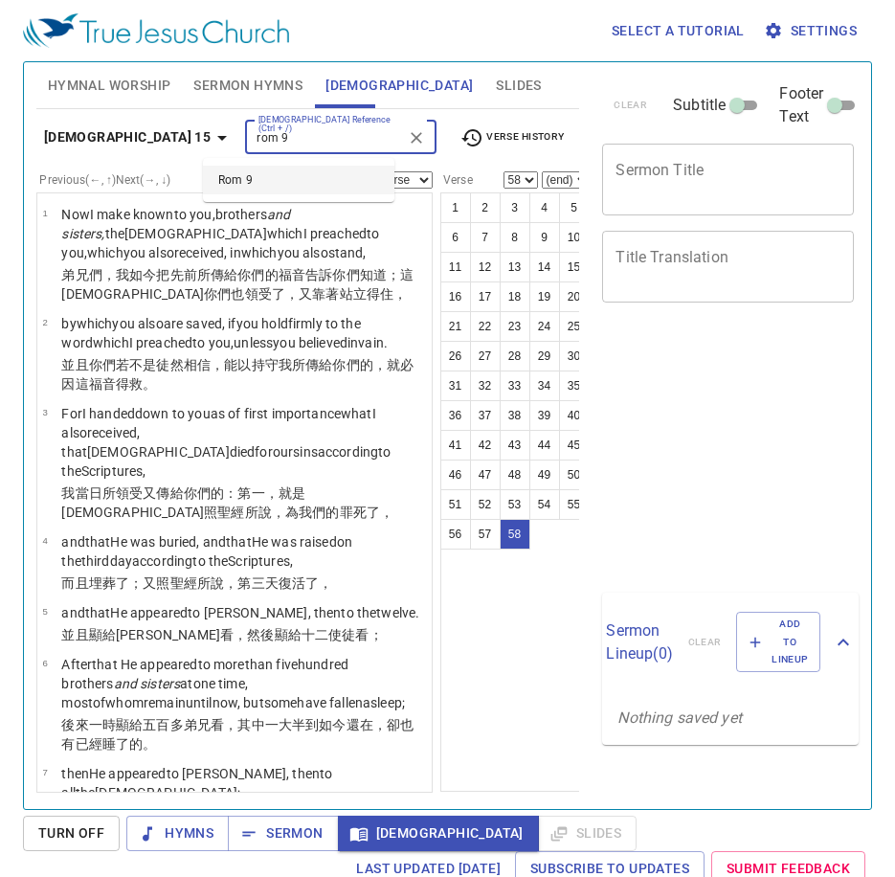
select select "58"
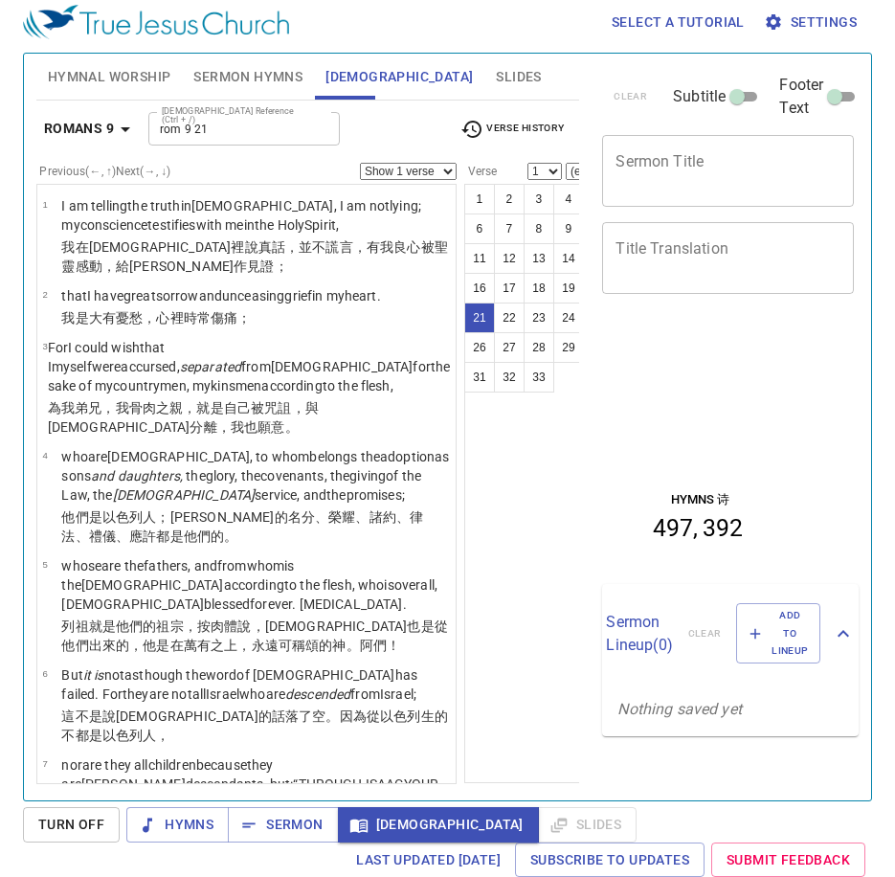
type input "Rom 9 21"
select select "21"
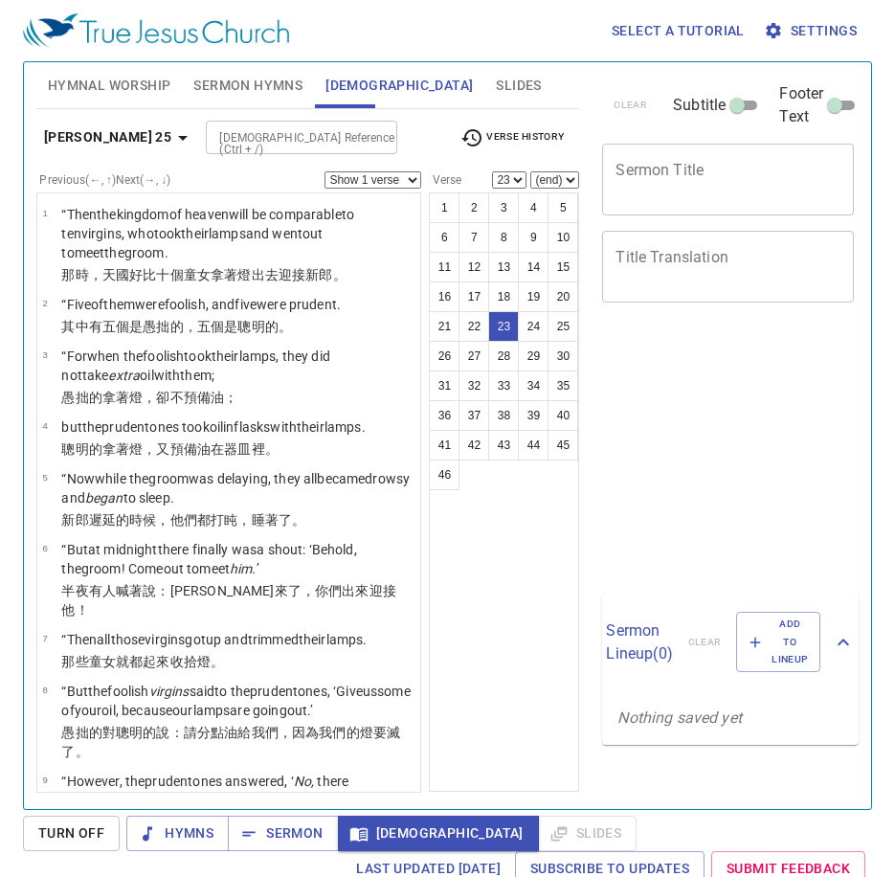
select select "23"
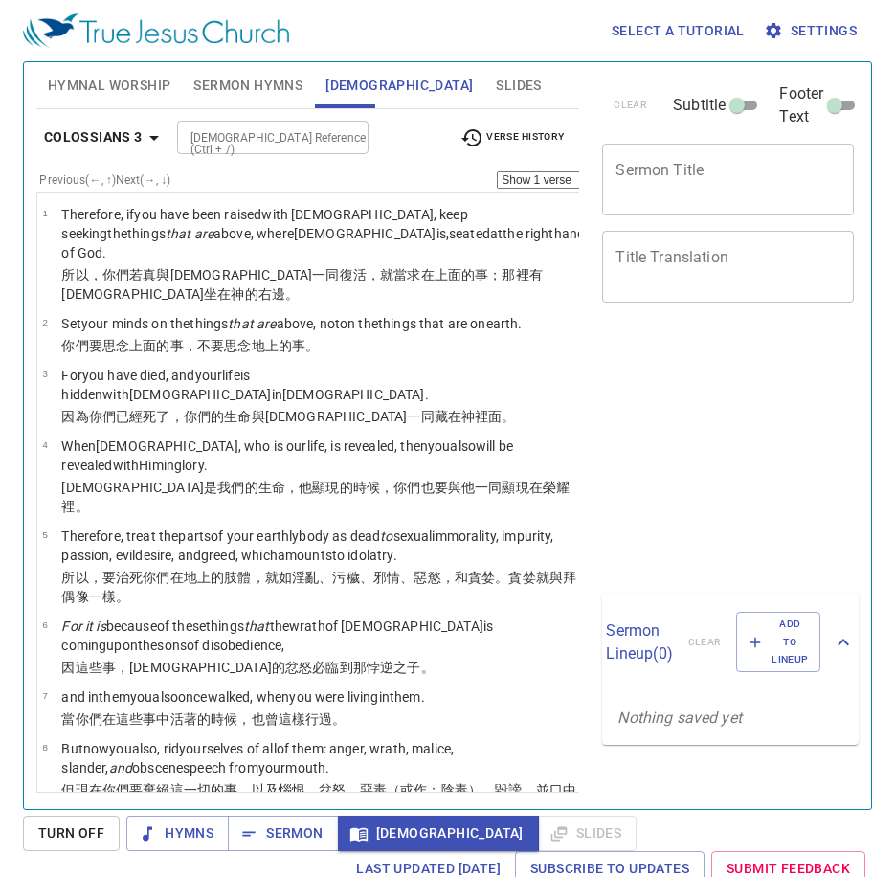
select select "23"
select select "24"
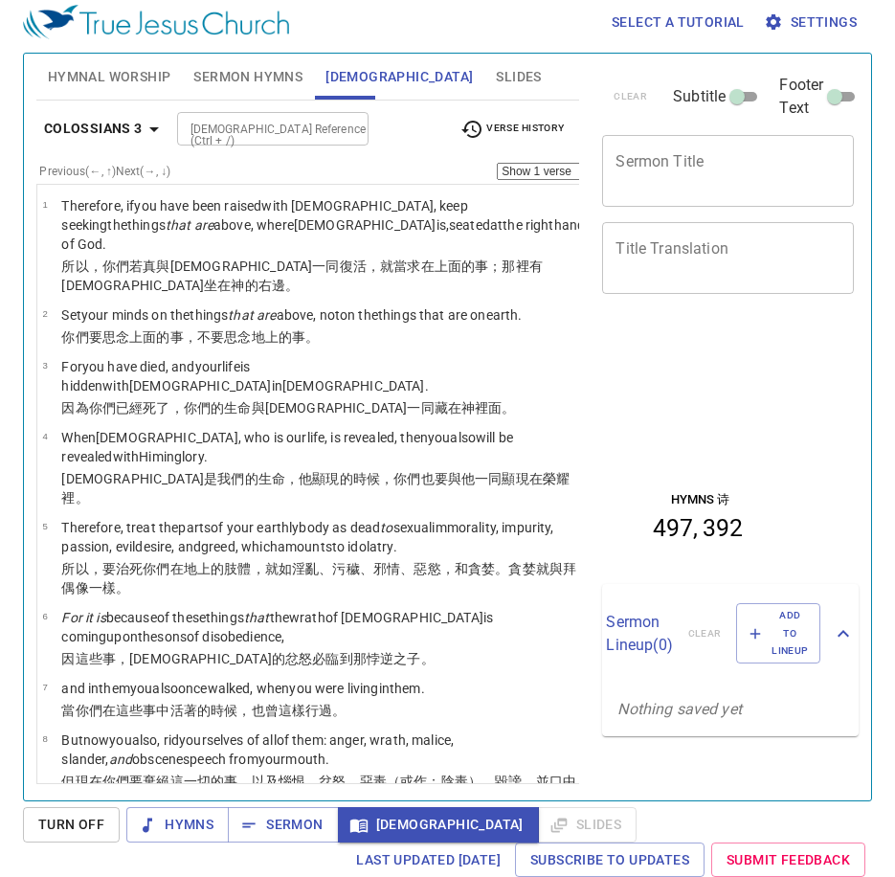
scroll to position [1802, 0]
